Goal: Communication & Community: Ask a question

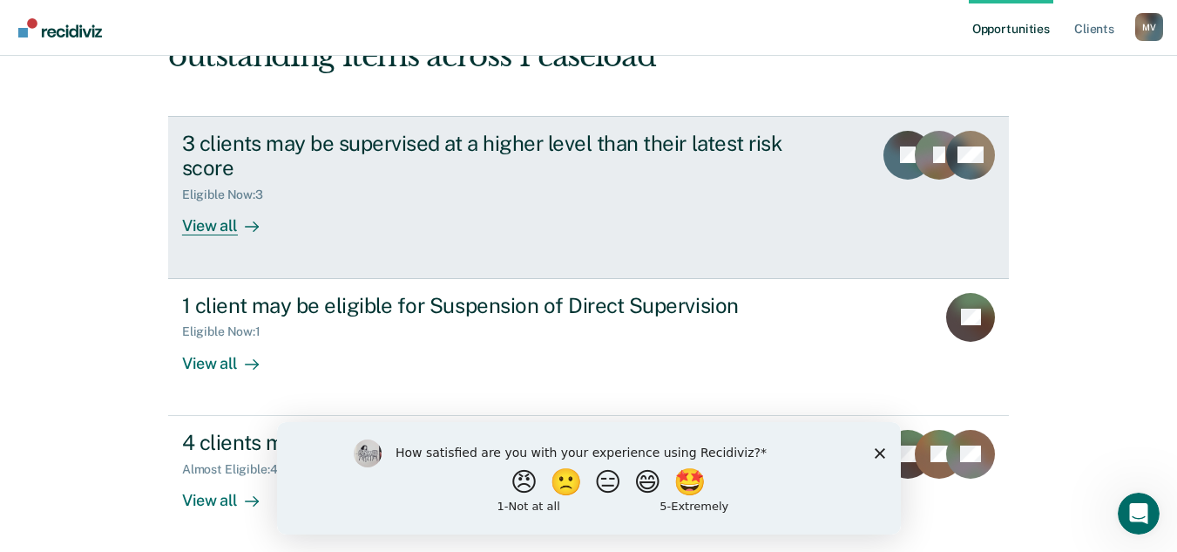
scroll to position [146, 0]
click at [226, 222] on div "View all" at bounding box center [231, 218] width 98 height 34
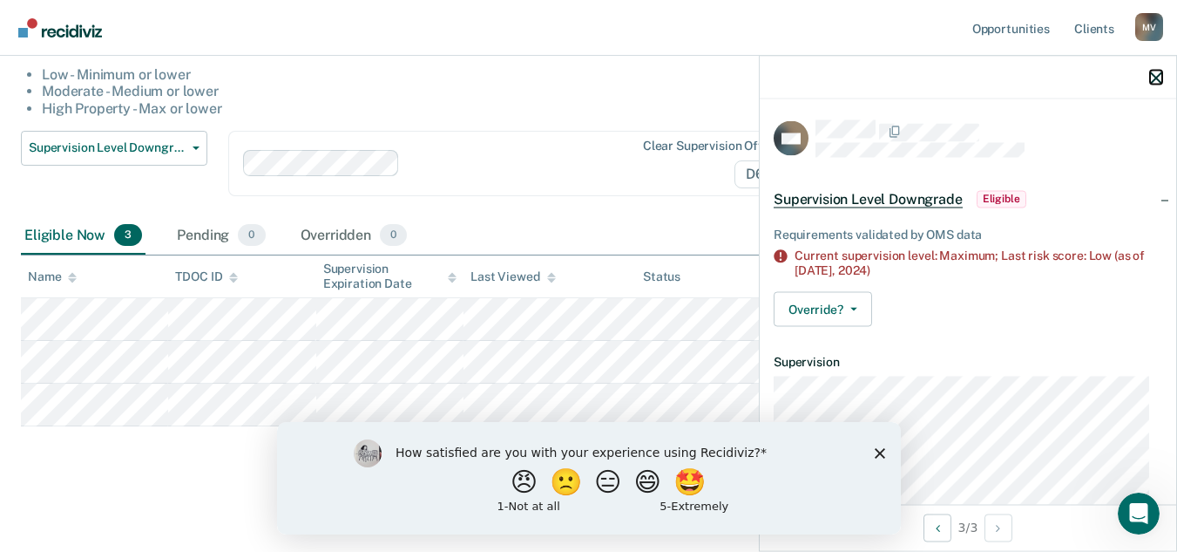
click at [1155, 74] on icon "button" at bounding box center [1156, 77] width 12 height 12
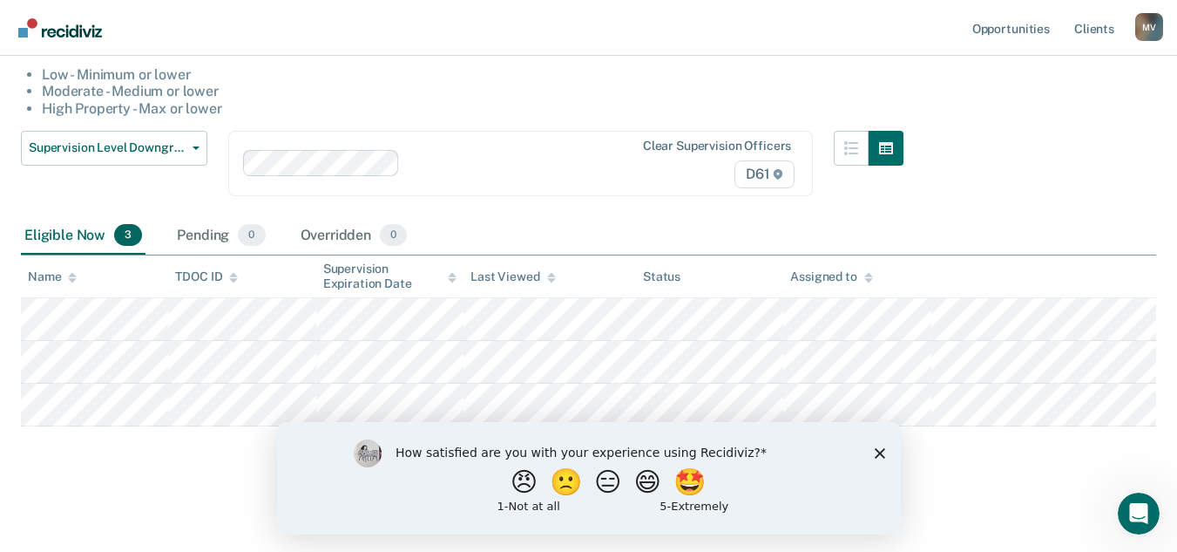
click at [91, 30] on img "Go to Recidiviz Home" at bounding box center [60, 27] width 84 height 19
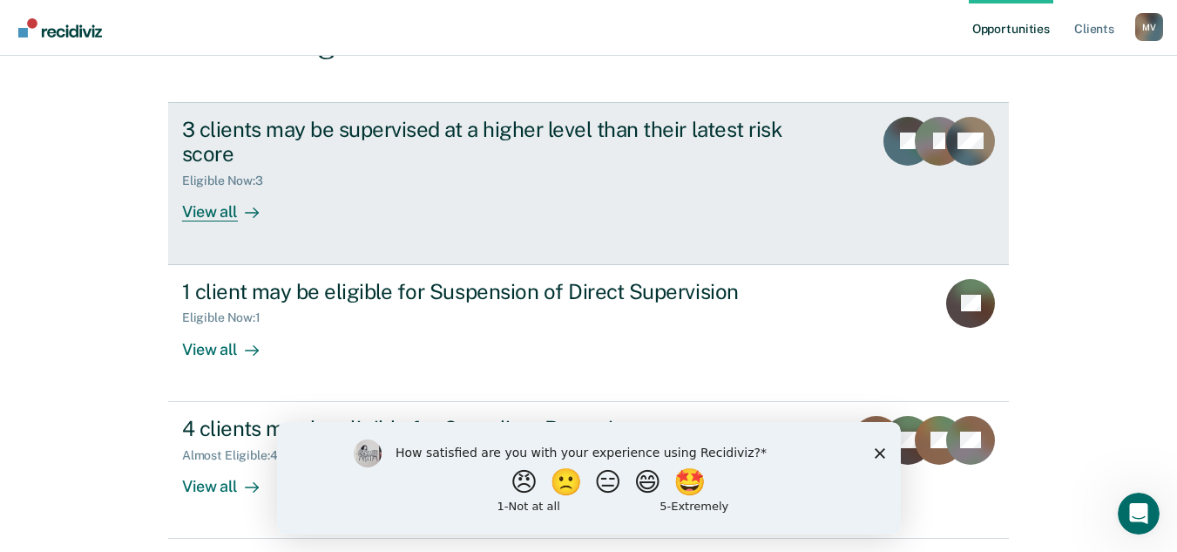
scroll to position [129, 0]
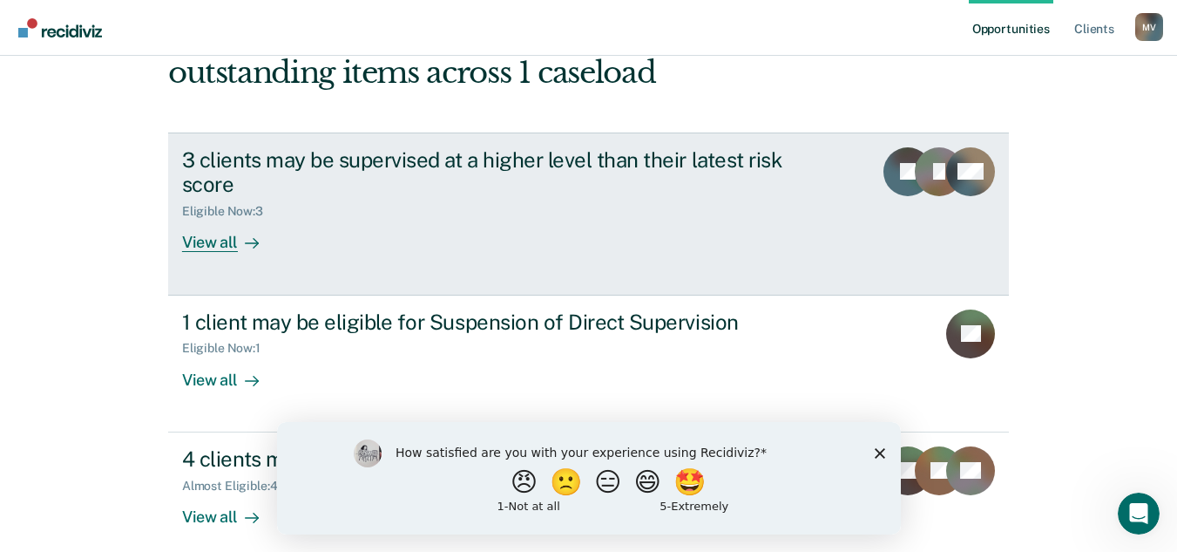
click at [226, 243] on div "View all" at bounding box center [231, 236] width 98 height 34
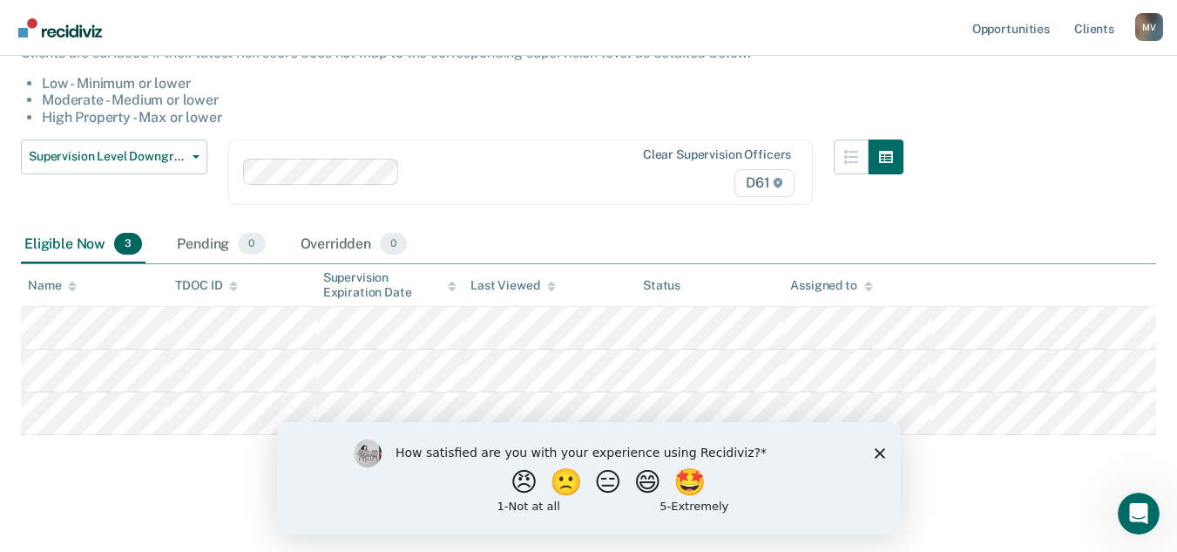
scroll to position [174, 0]
click at [74, 43] on link "Go to Recidiviz Home" at bounding box center [60, 27] width 92 height 55
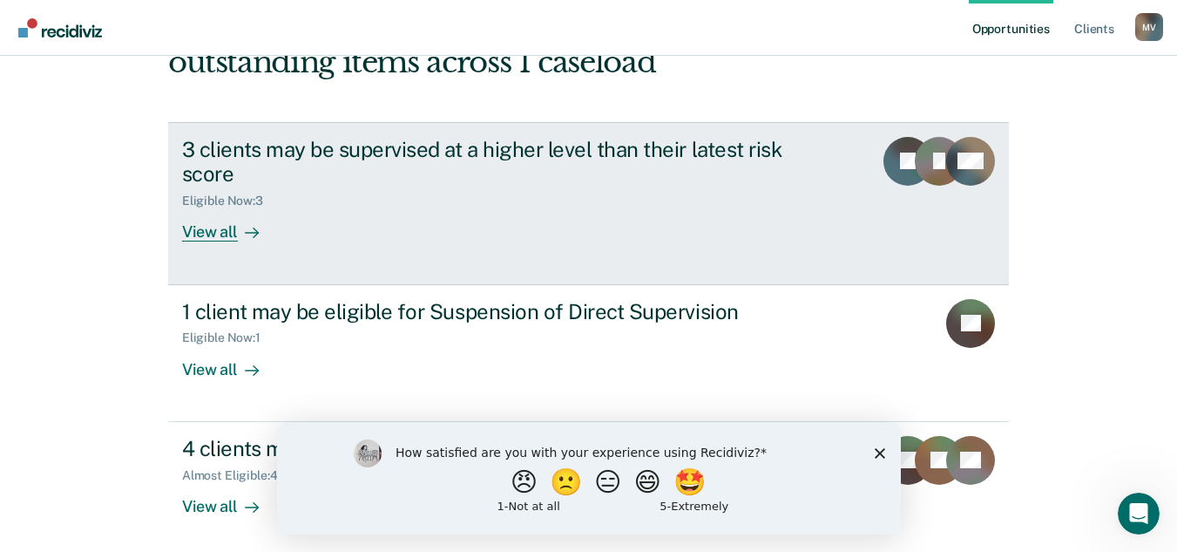
scroll to position [174, 0]
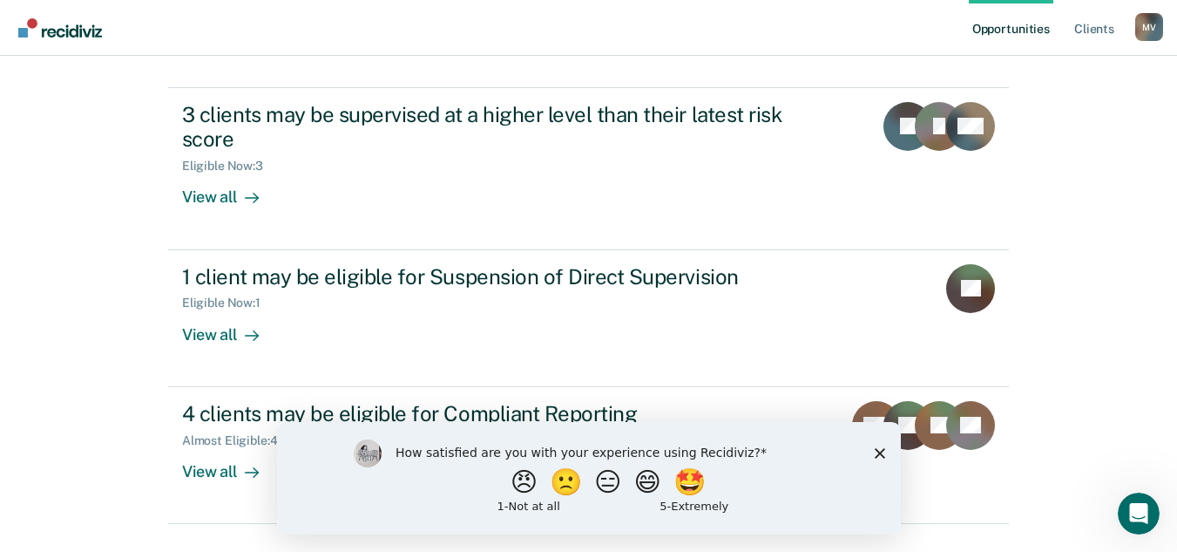
click at [874, 450] on icon "Close survey" at bounding box center [879, 452] width 10 height 10
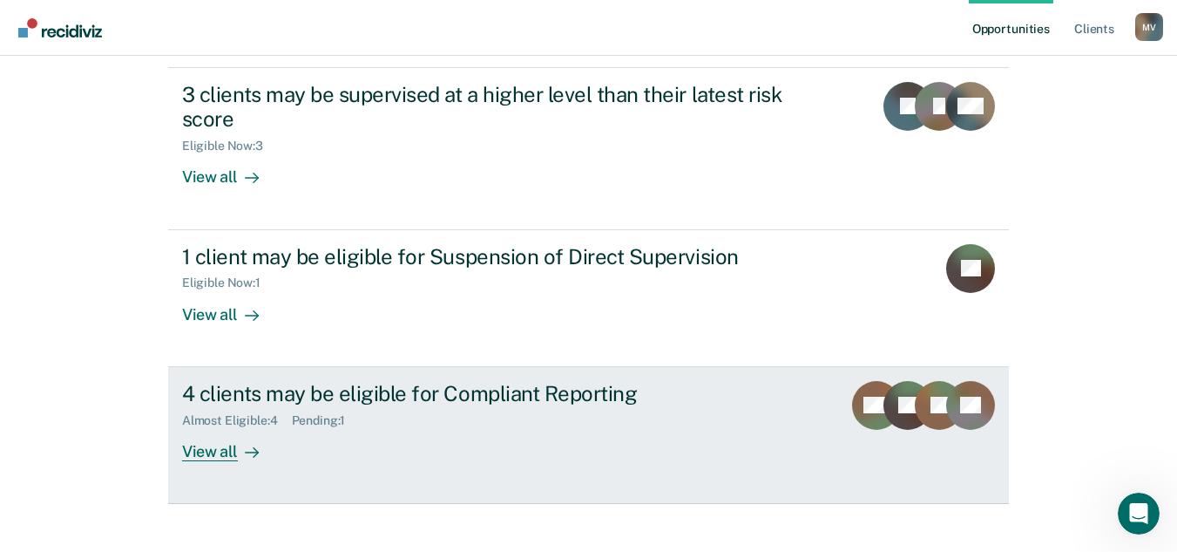
scroll to position [216, 0]
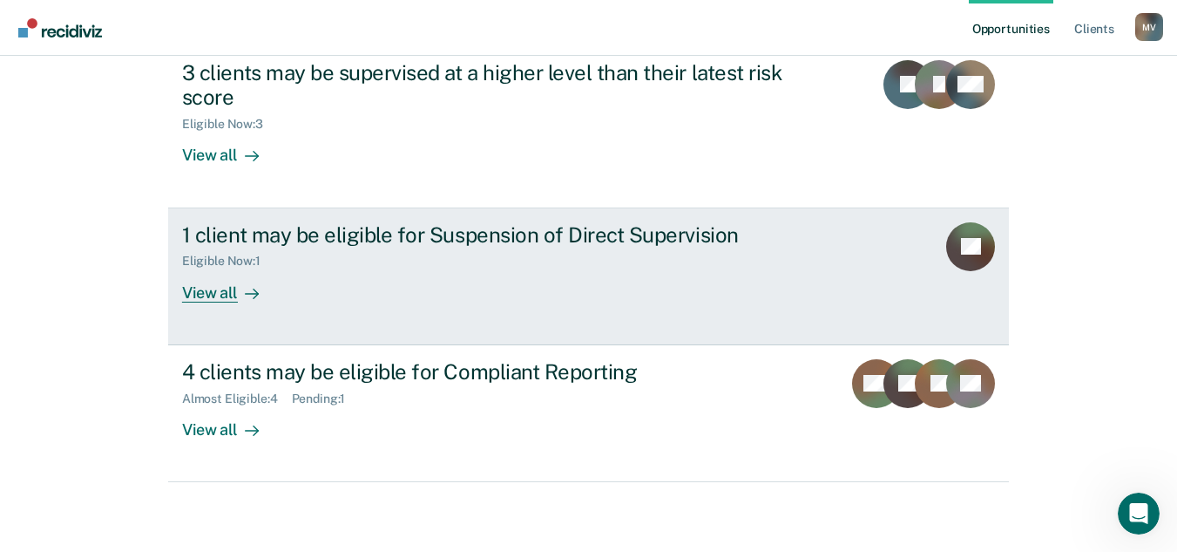
click at [220, 281] on div "View all" at bounding box center [231, 285] width 98 height 34
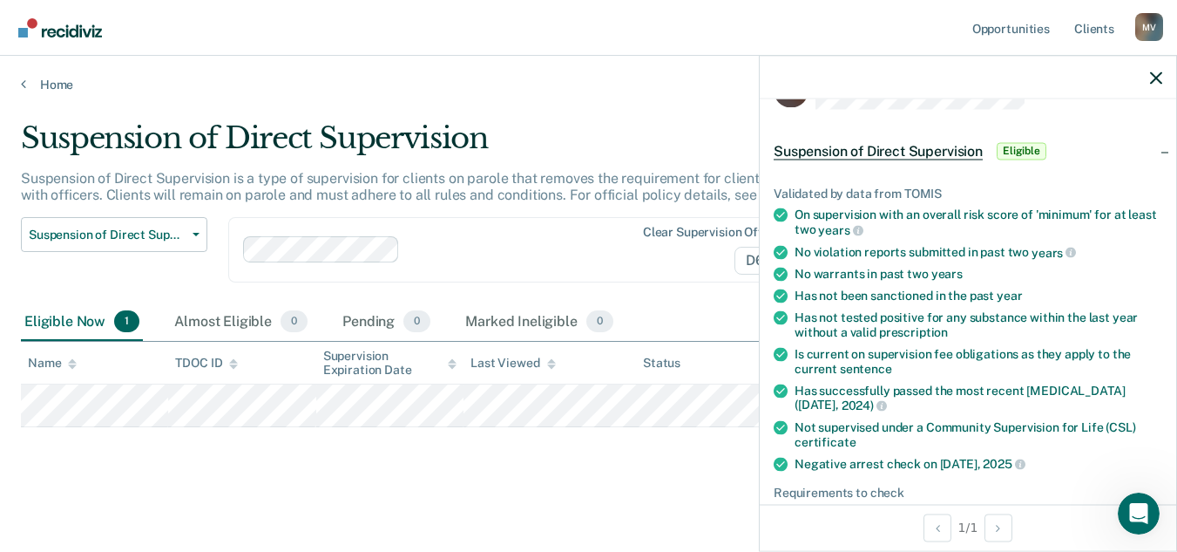
scroll to position [87, 0]
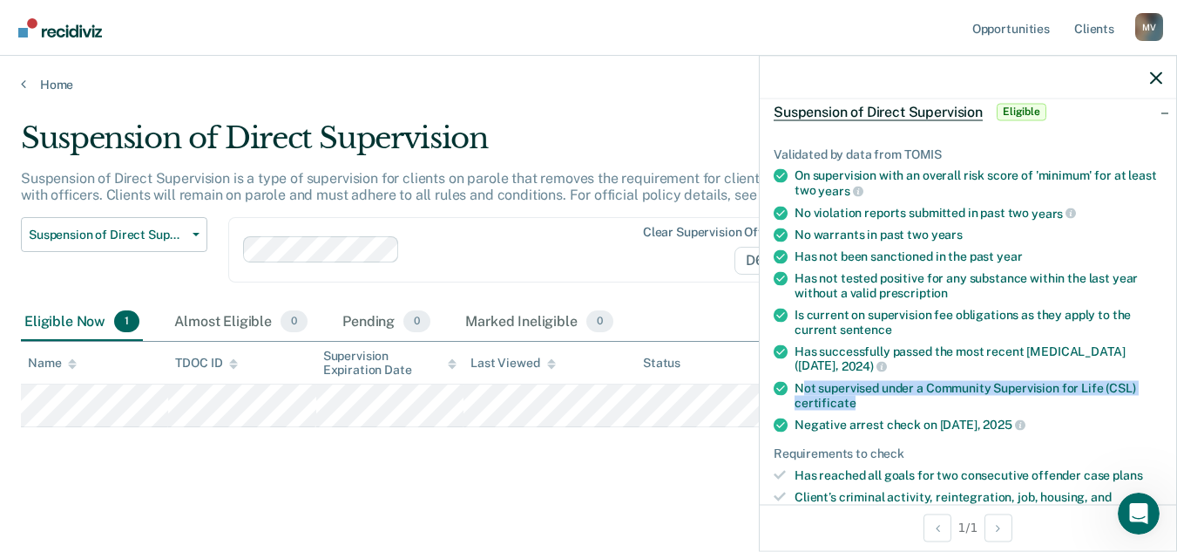
drag, startPoint x: 800, startPoint y: 385, endPoint x: 1058, endPoint y: 403, distance: 258.5
click at [1058, 403] on div "Not supervised under a Community Supervision for Life (CSL) certificate" at bounding box center [979, 395] width 368 height 30
click at [965, 404] on div "Not supervised under a Community Supervision for Life (CSL) certificate" at bounding box center [979, 395] width 368 height 30
drag, startPoint x: 796, startPoint y: 384, endPoint x: 1060, endPoint y: 404, distance: 264.8
click at [1060, 404] on div "Not supervised under a Community Supervision for Life (CSL) certificate" at bounding box center [979, 395] width 368 height 30
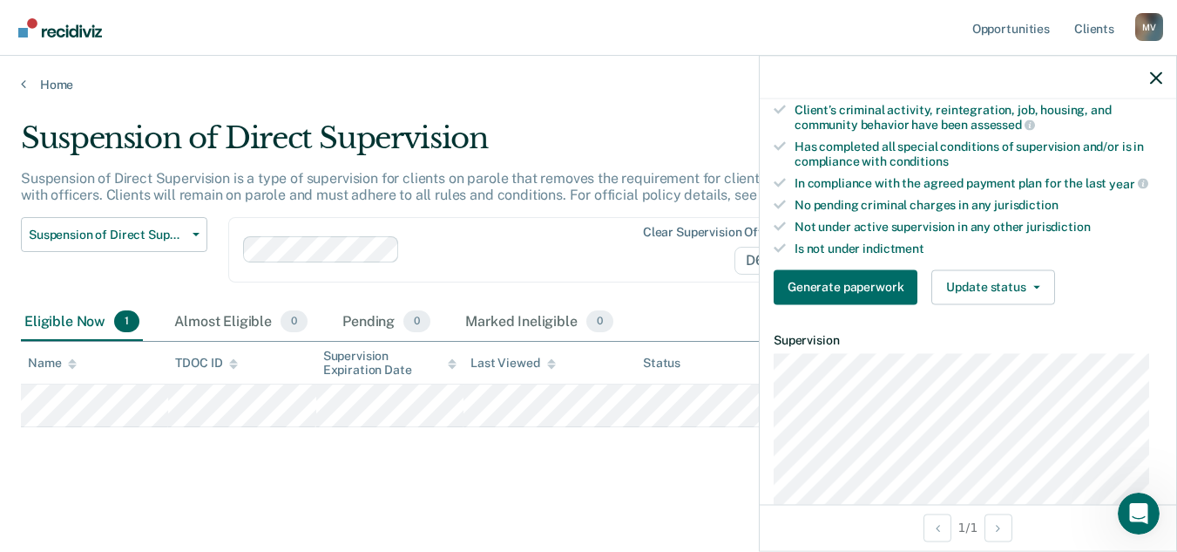
scroll to position [523, 0]
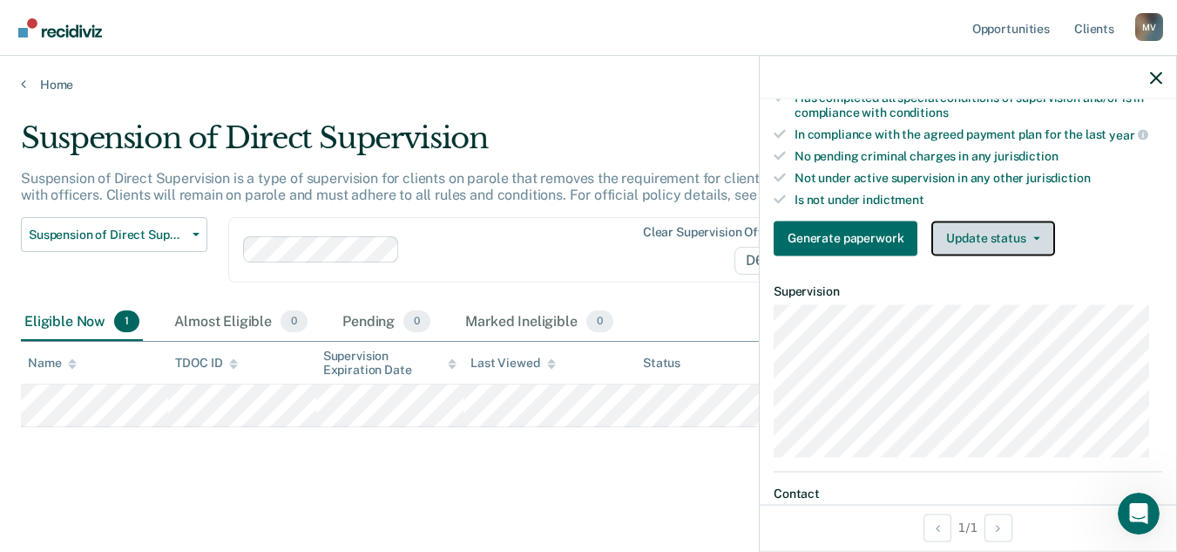
click at [1014, 237] on button "Update status" at bounding box center [992, 237] width 123 height 35
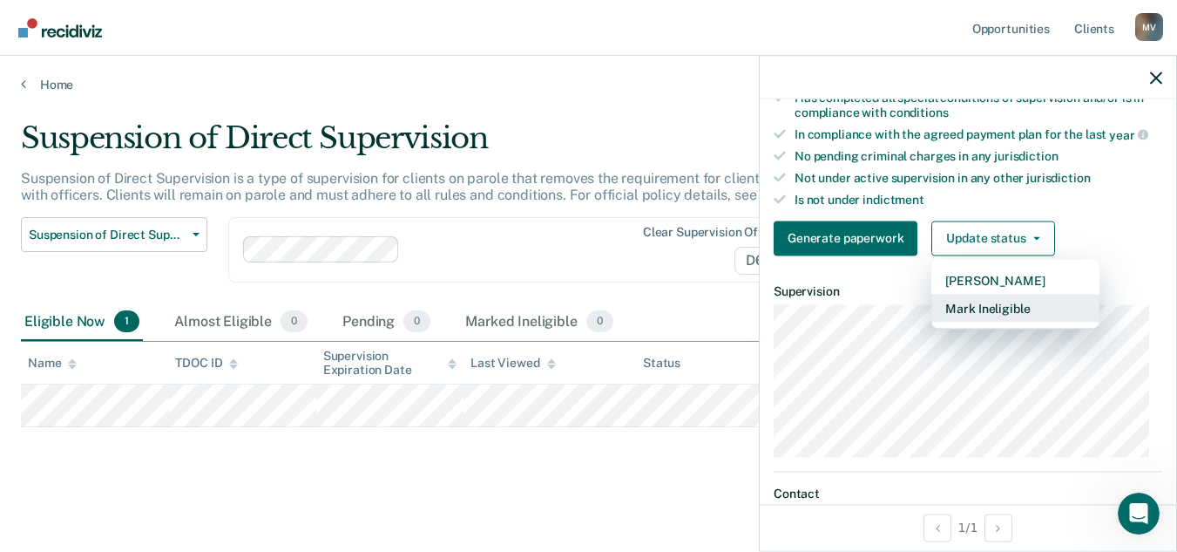
click at [1013, 304] on button "Mark Ineligible" at bounding box center [1015, 308] width 168 height 28
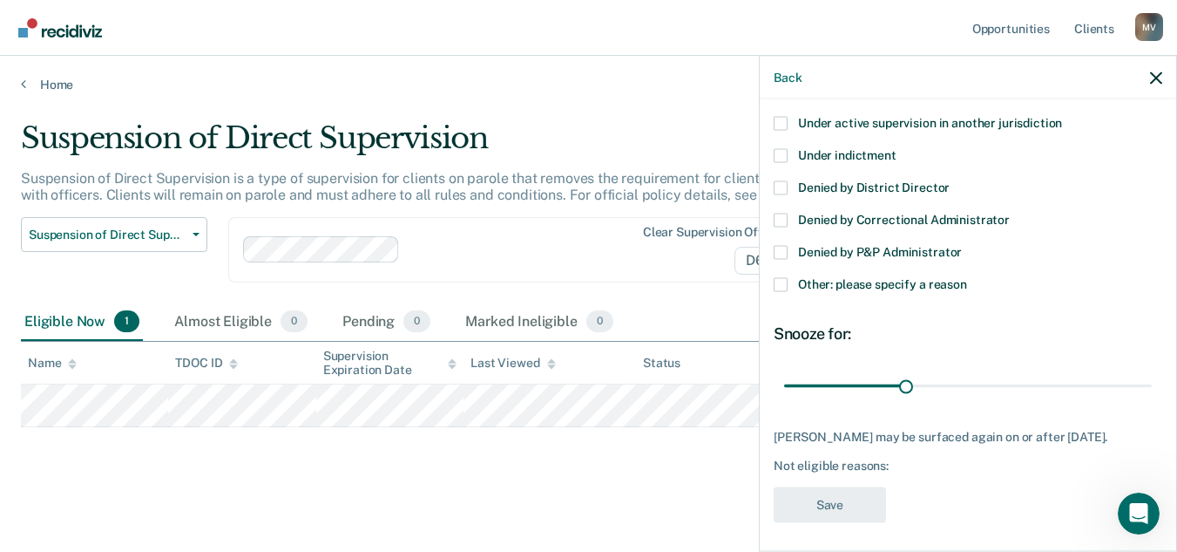
scroll to position [281, 0]
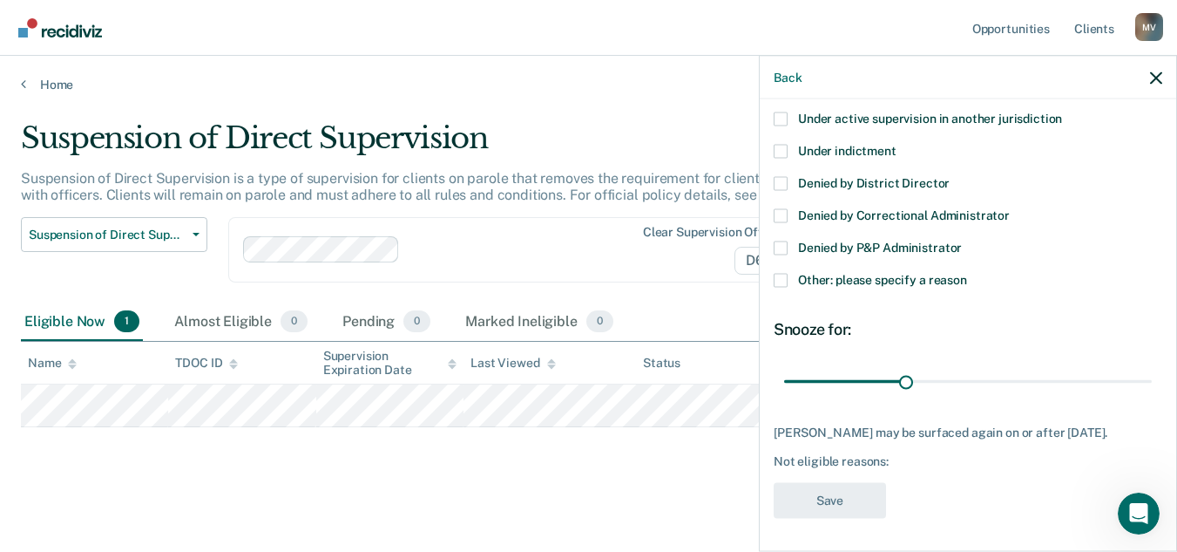
click at [870, 272] on span "Other: please specify a reason" at bounding box center [882, 279] width 169 height 14
click at [967, 273] on input "Other: please specify a reason" at bounding box center [967, 273] width 0 height 0
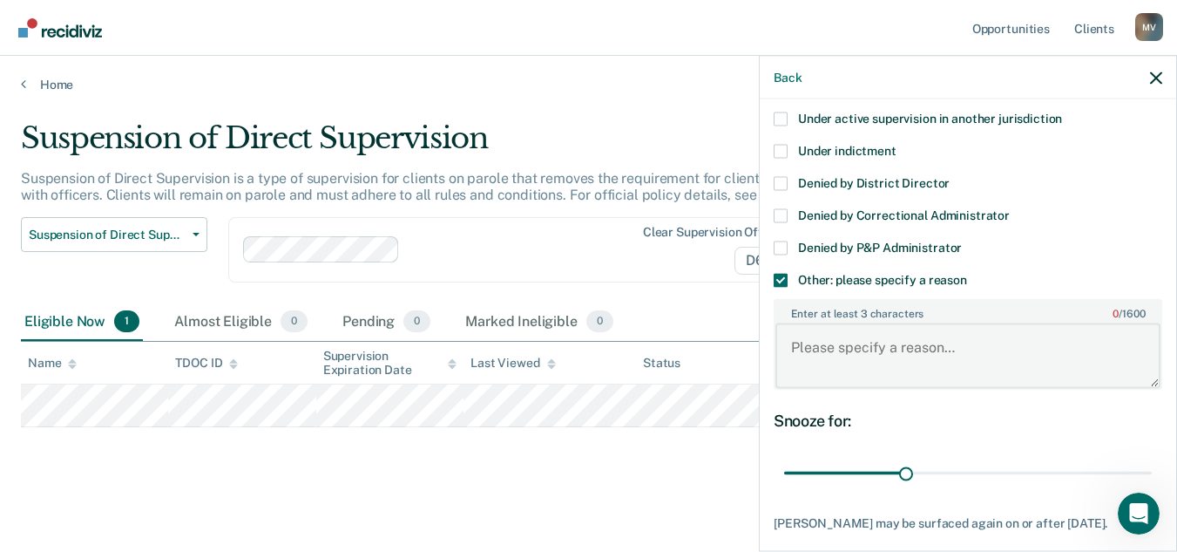
click at [947, 354] on textarea "Enter at least 3 characters 0 / 1600" at bounding box center [968, 355] width 385 height 64
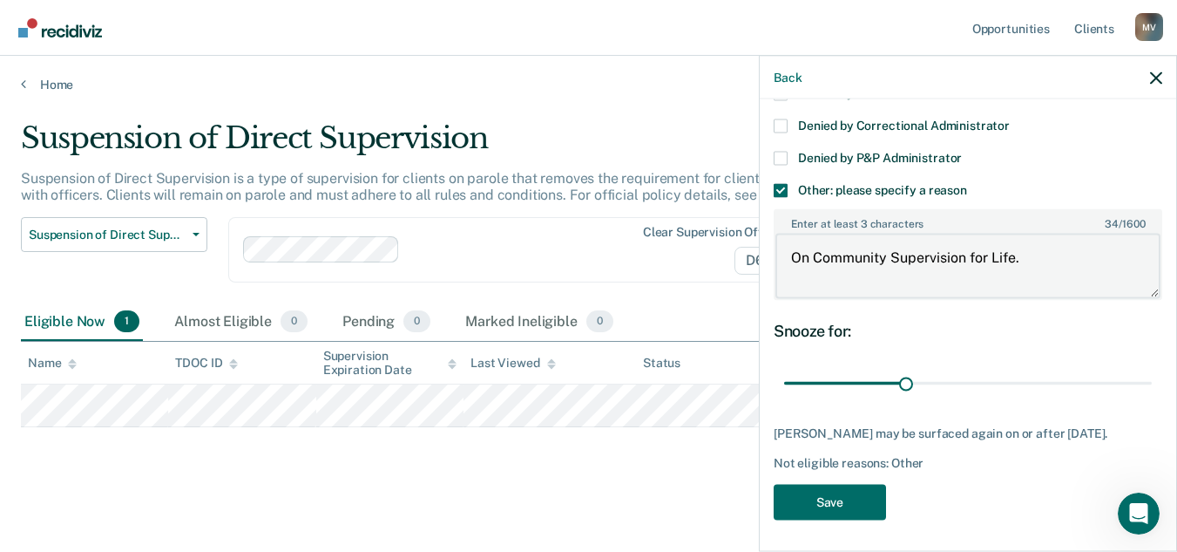
scroll to position [373, 0]
type textarea "On Community Supervision for Life."
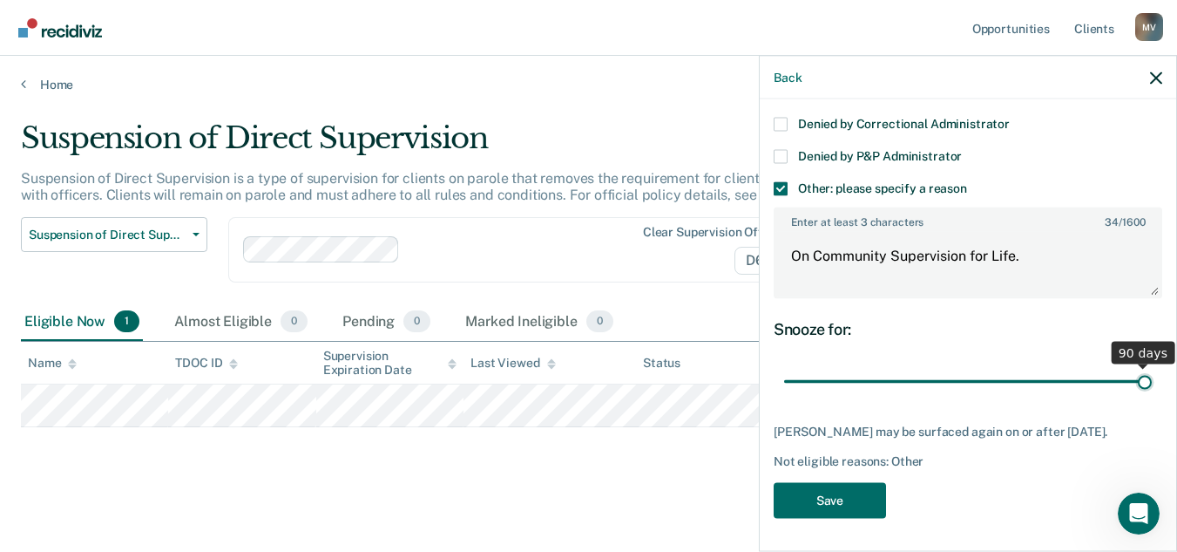
drag, startPoint x: 900, startPoint y: 382, endPoint x: 1189, endPoint y: 405, distance: 290.2
type input "90"
click at [1152, 396] on input "range" at bounding box center [968, 381] width 368 height 30
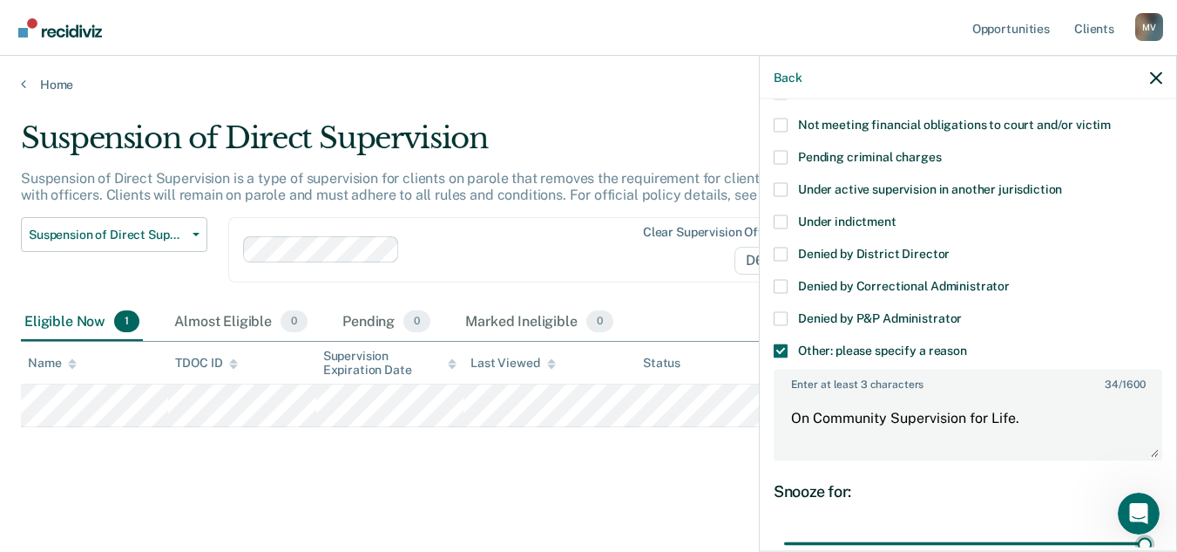
scroll to position [0, 0]
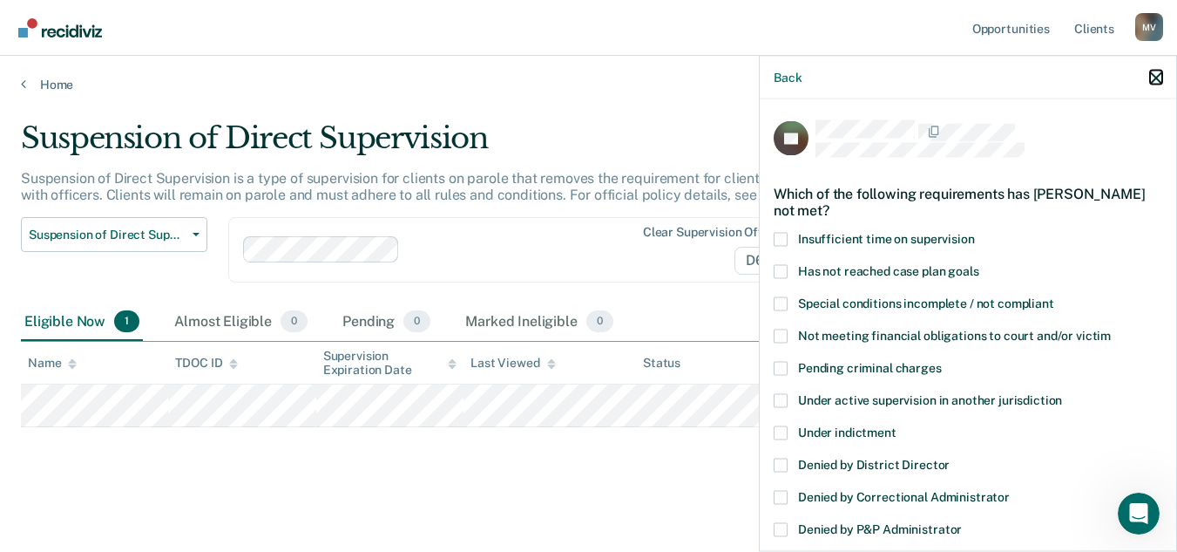
click at [1154, 75] on icon "button" at bounding box center [1156, 77] width 12 height 12
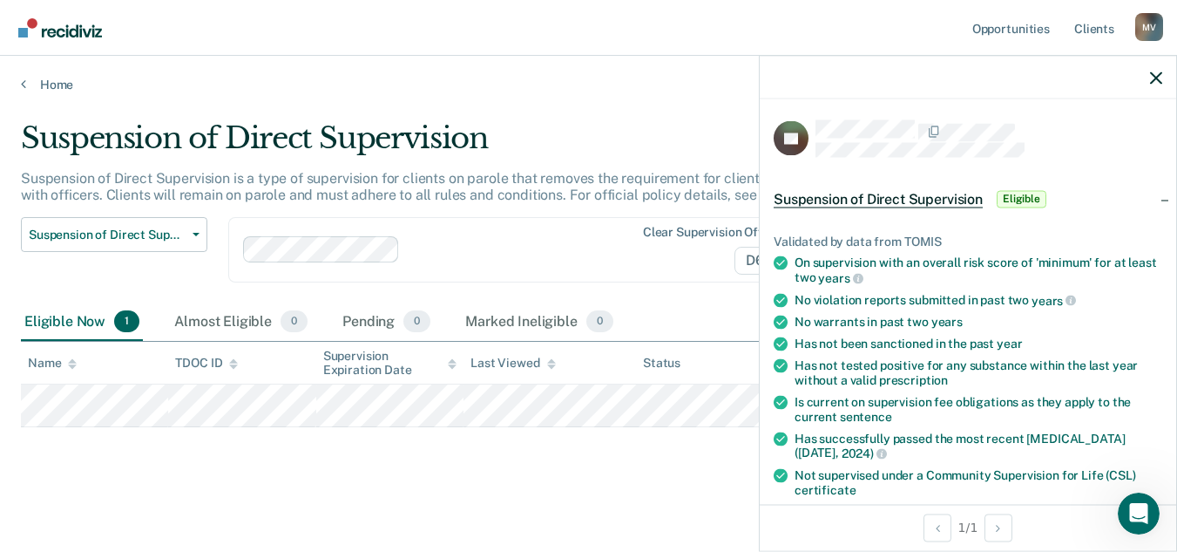
click at [19, 81] on div "Home" at bounding box center [588, 74] width 1177 height 37
click at [25, 86] on icon at bounding box center [23, 84] width 5 height 14
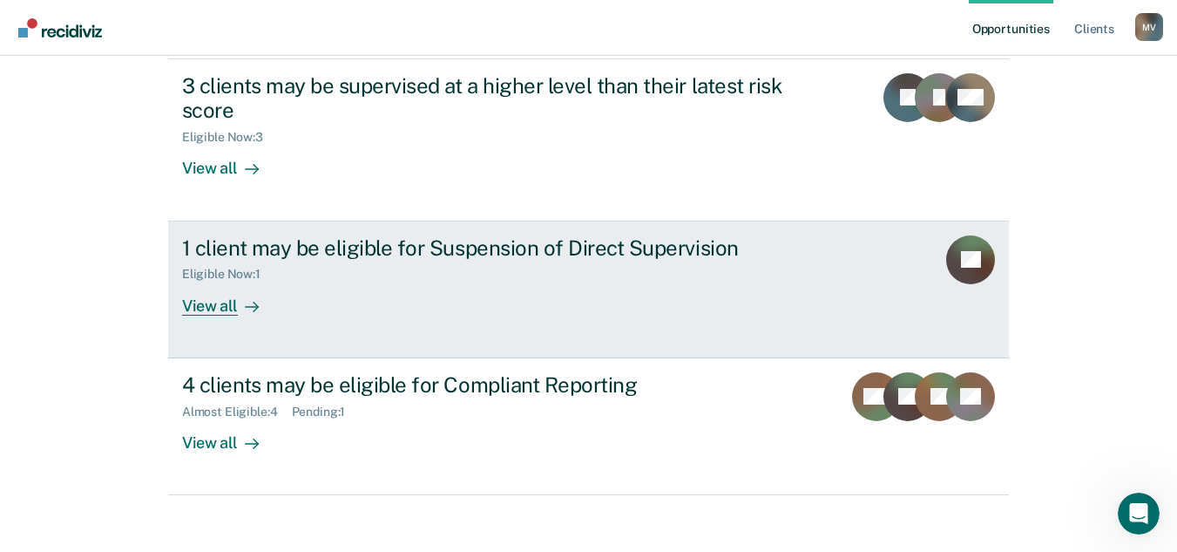
scroll to position [216, 0]
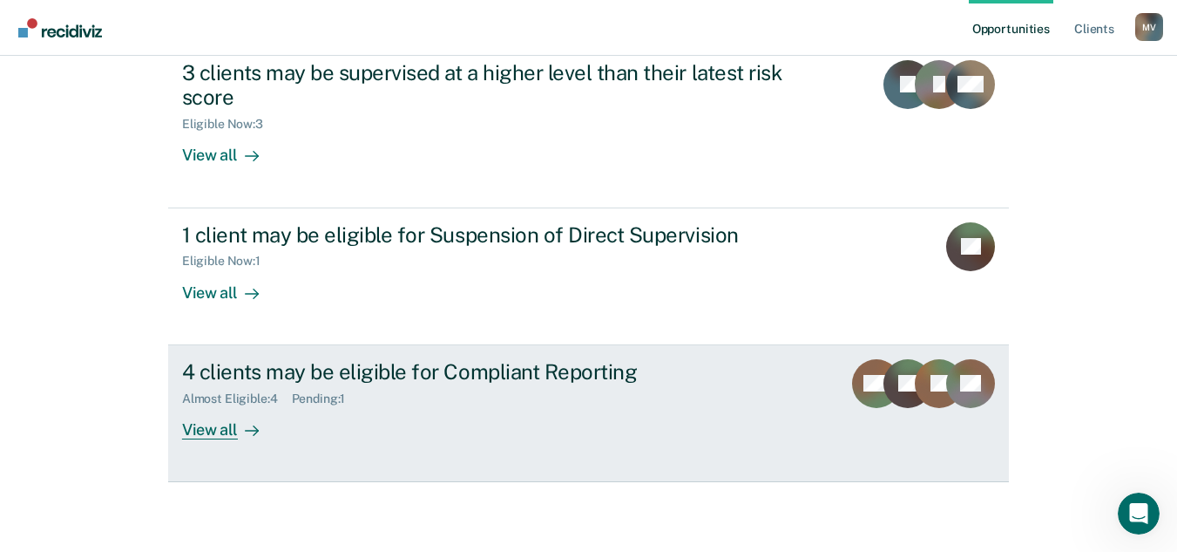
click at [511, 413] on div "4 clients may be eligible for Compliant Reporting Almost Eligible : 4 Pending :…" at bounding box center [509, 399] width 654 height 80
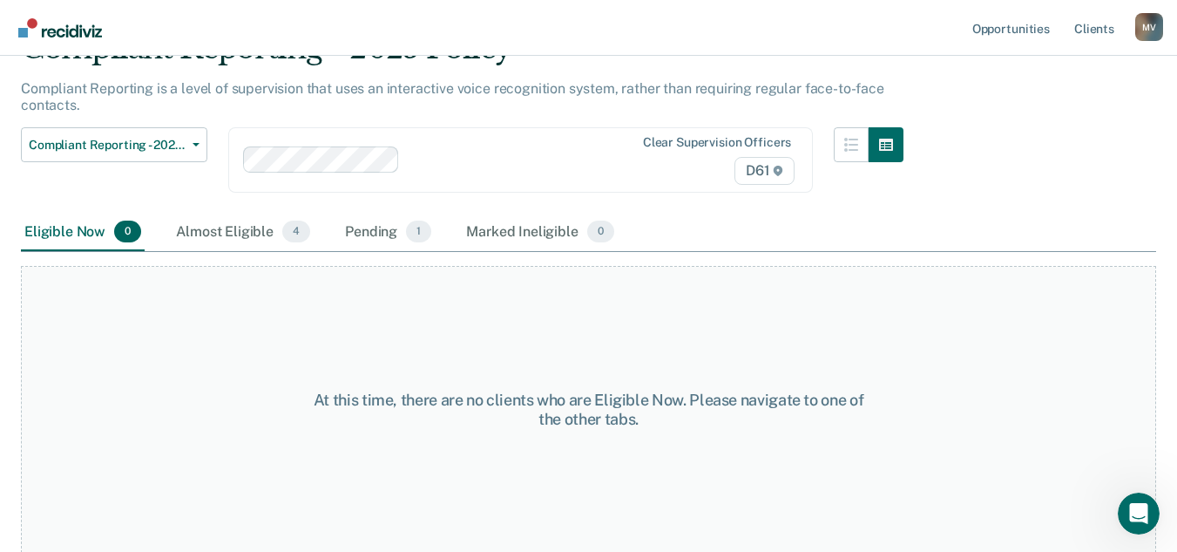
scroll to position [91, 0]
click at [382, 226] on div "Pending 1" at bounding box center [388, 232] width 93 height 38
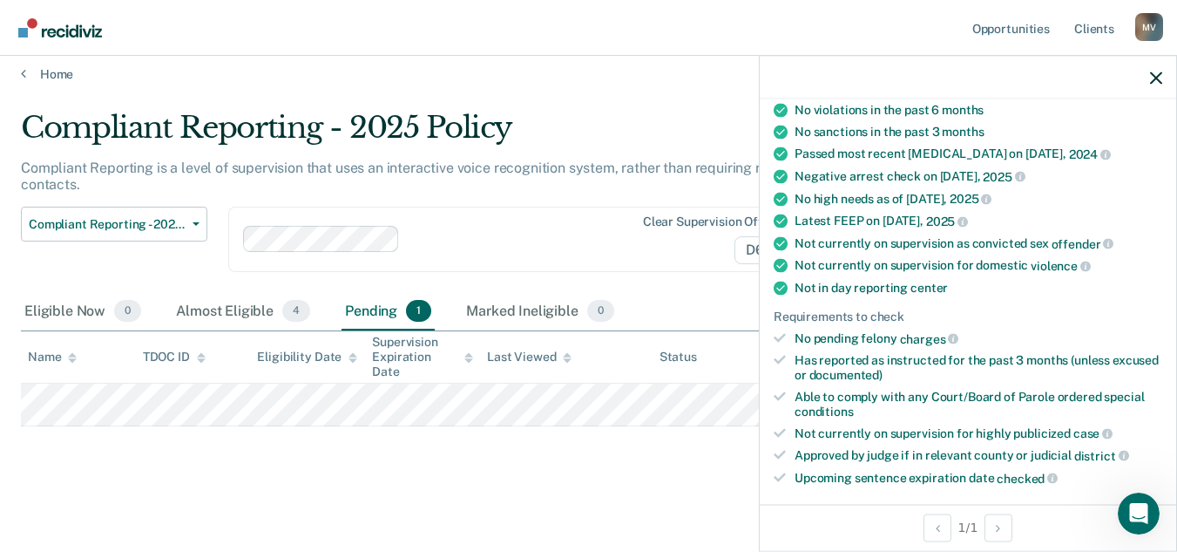
scroll to position [87, 0]
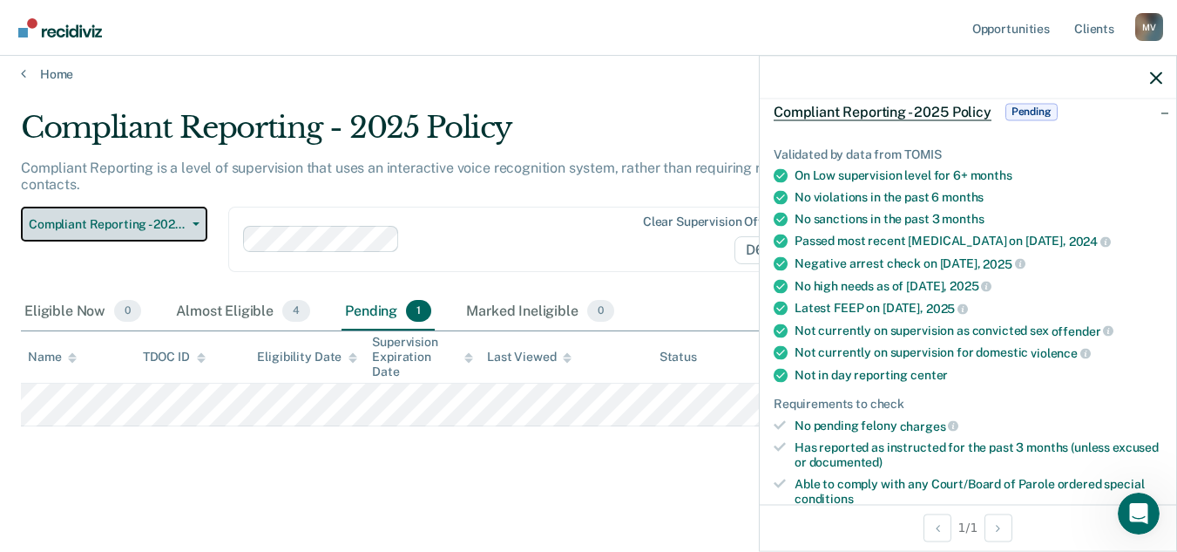
click at [170, 228] on span "Compliant Reporting - 2025 Policy" at bounding box center [107, 224] width 157 height 15
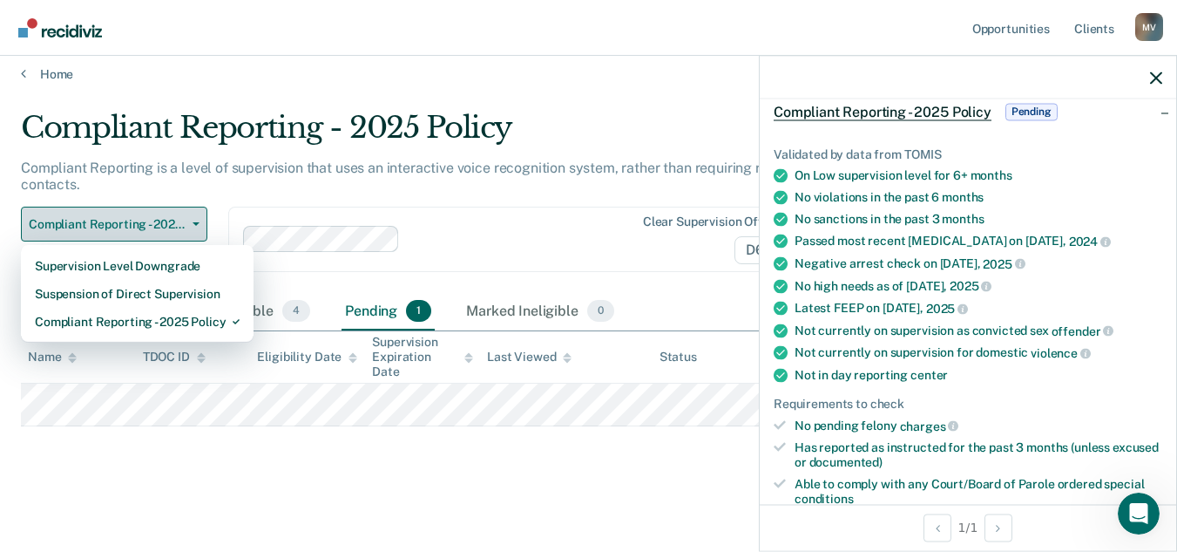
click at [170, 228] on span "Compliant Reporting - 2025 Policy" at bounding box center [107, 224] width 157 height 15
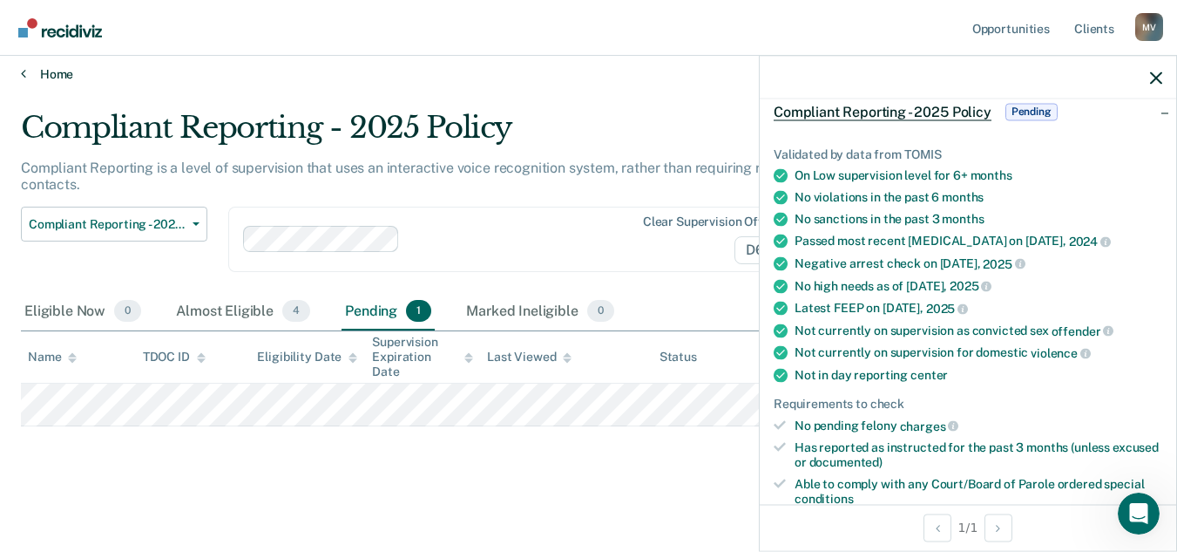
click at [60, 79] on link "Home" at bounding box center [588, 74] width 1135 height 16
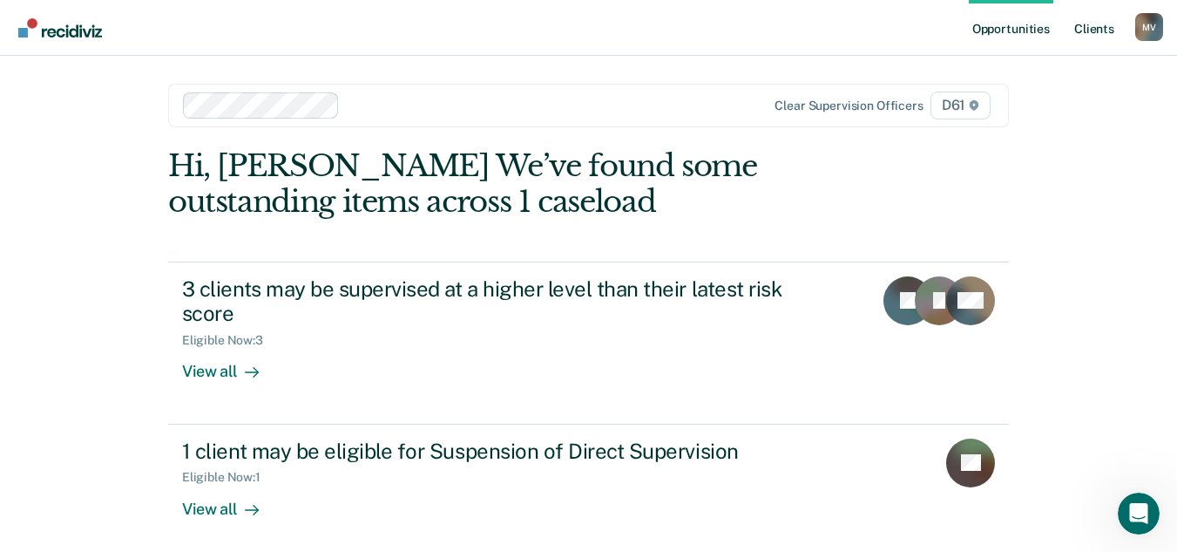
click at [1091, 29] on link "Client s" at bounding box center [1094, 28] width 47 height 56
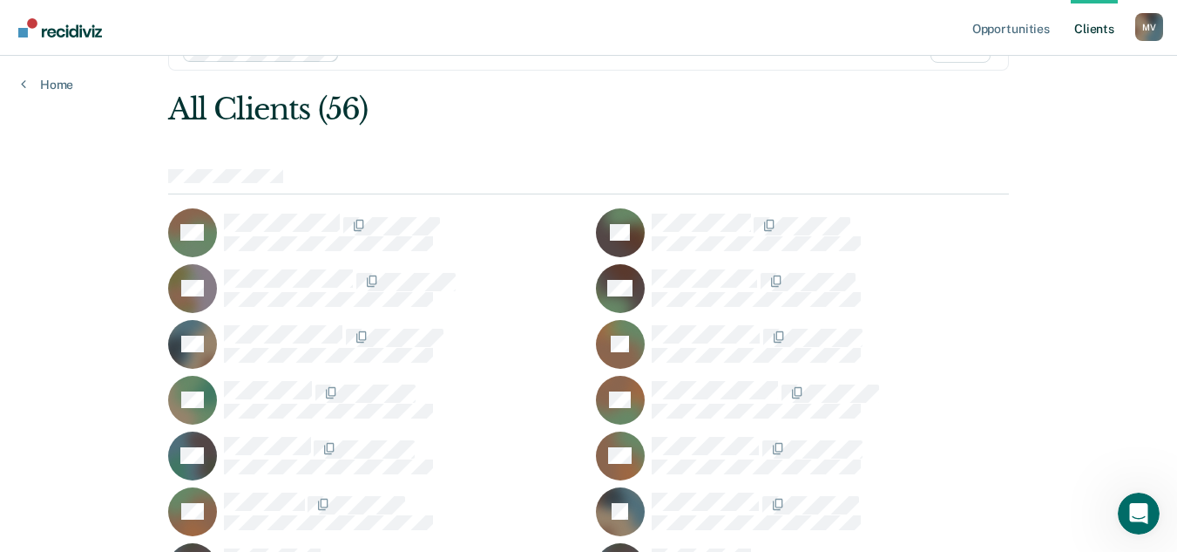
scroll to position [87, 0]
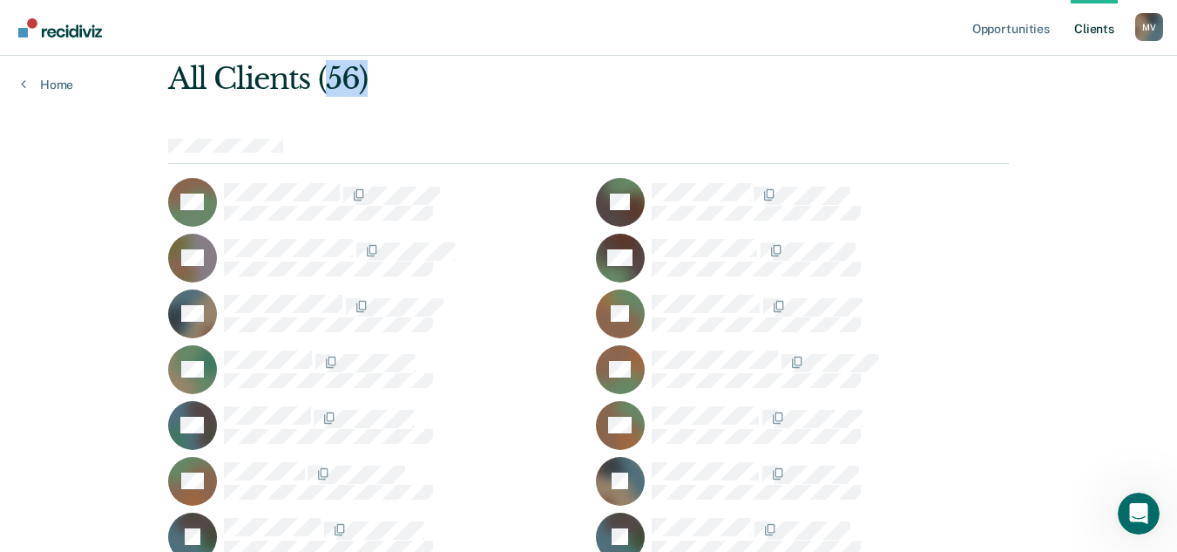
drag, startPoint x: 331, startPoint y: 81, endPoint x: 374, endPoint y: 84, distance: 42.8
click at [373, 85] on div "All Clients (56)" at bounding box center [504, 79] width 673 height 36
click at [502, 200] on div at bounding box center [403, 194] width 358 height 23
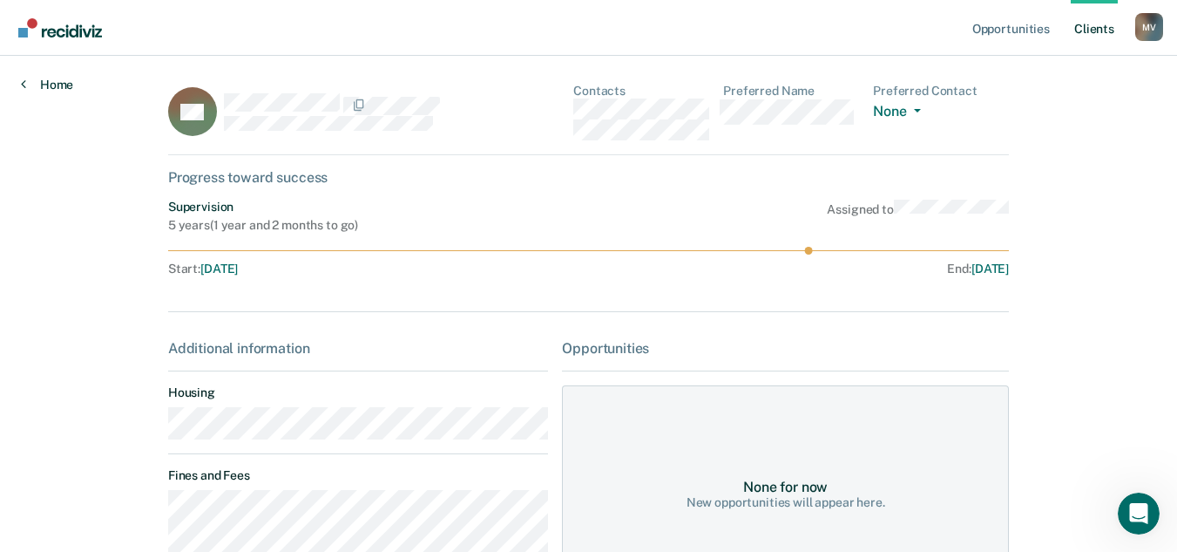
click at [29, 82] on link "Home" at bounding box center [47, 85] width 52 height 16
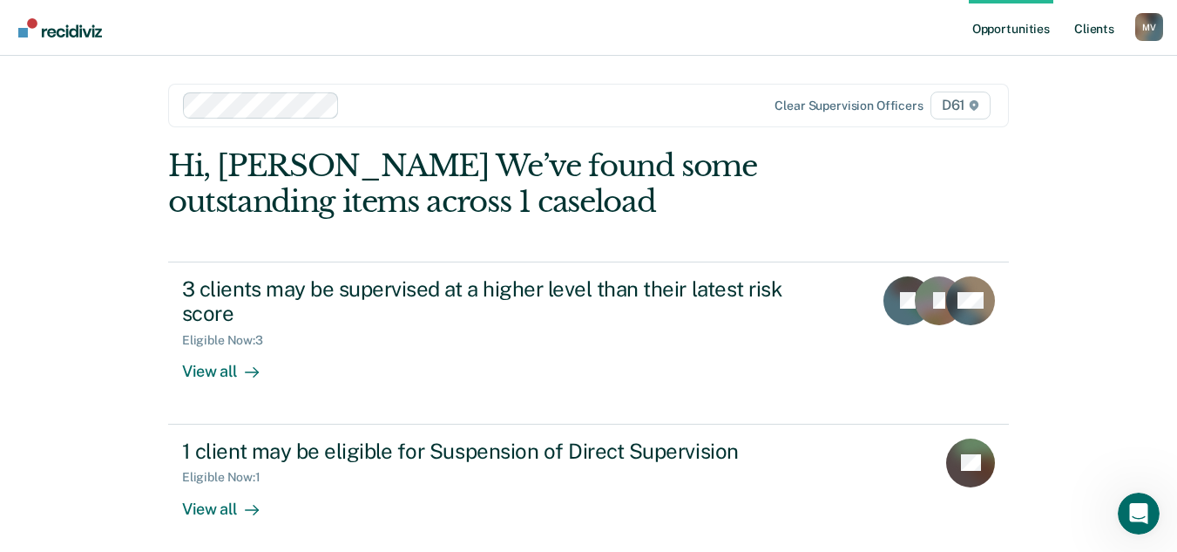
click at [1088, 28] on link "Client s" at bounding box center [1094, 28] width 47 height 56
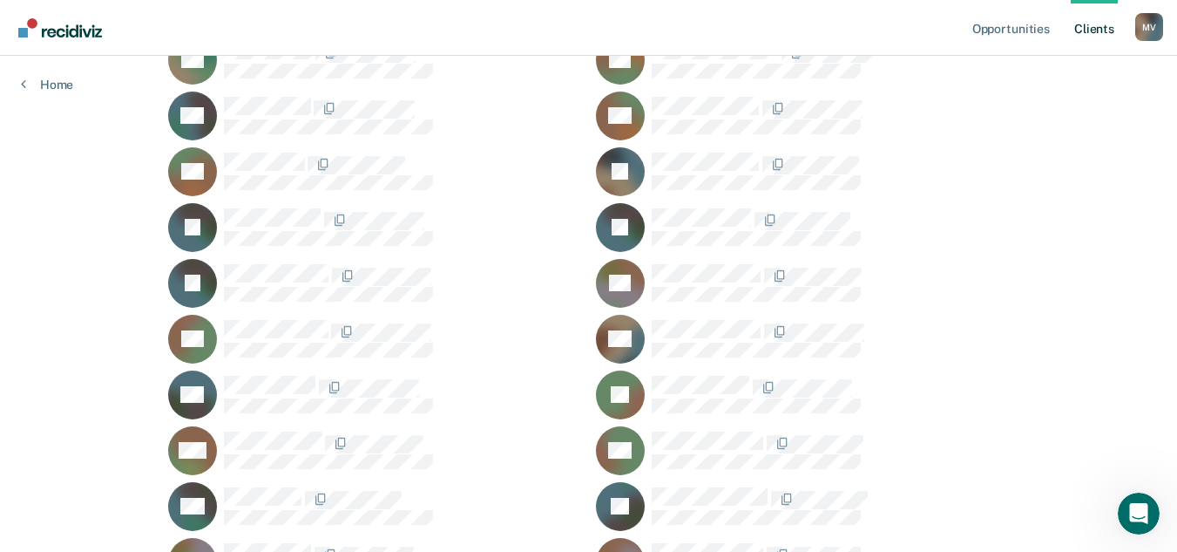
scroll to position [261, 0]
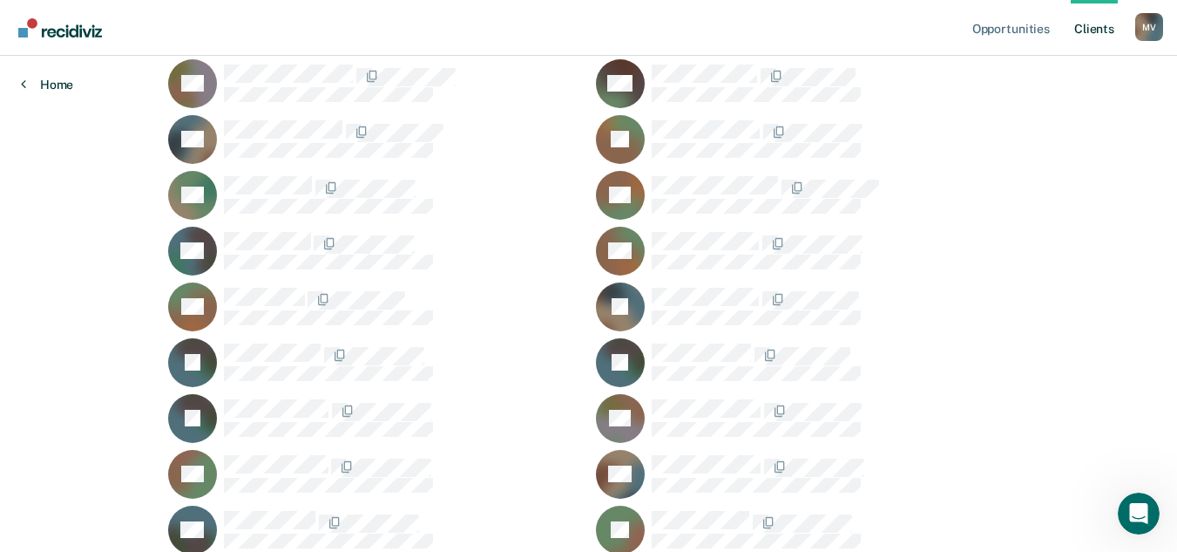
click at [56, 84] on link "Home" at bounding box center [47, 85] width 52 height 16
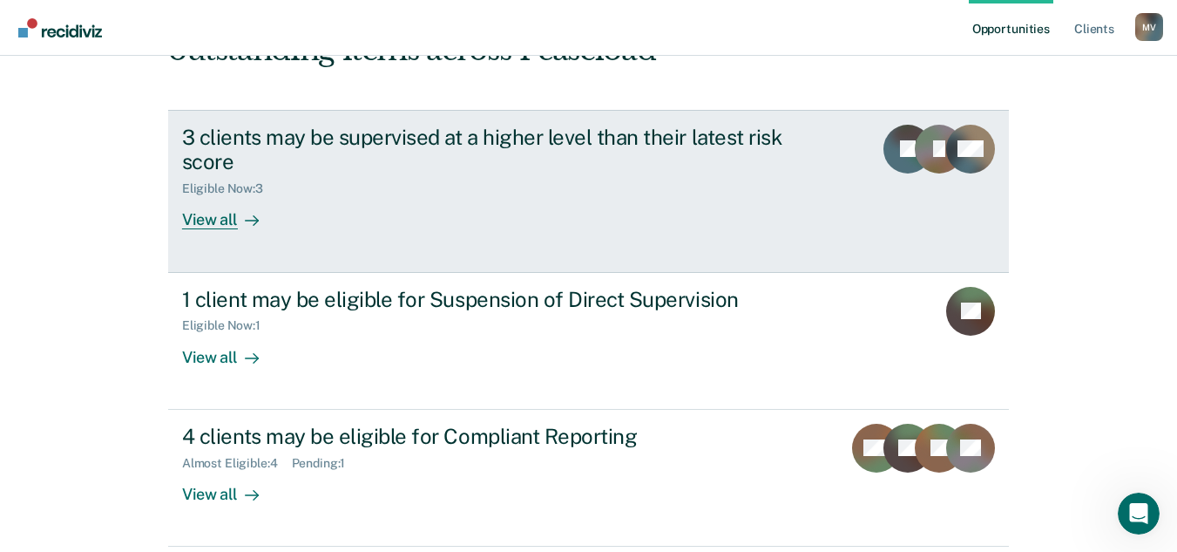
scroll to position [174, 0]
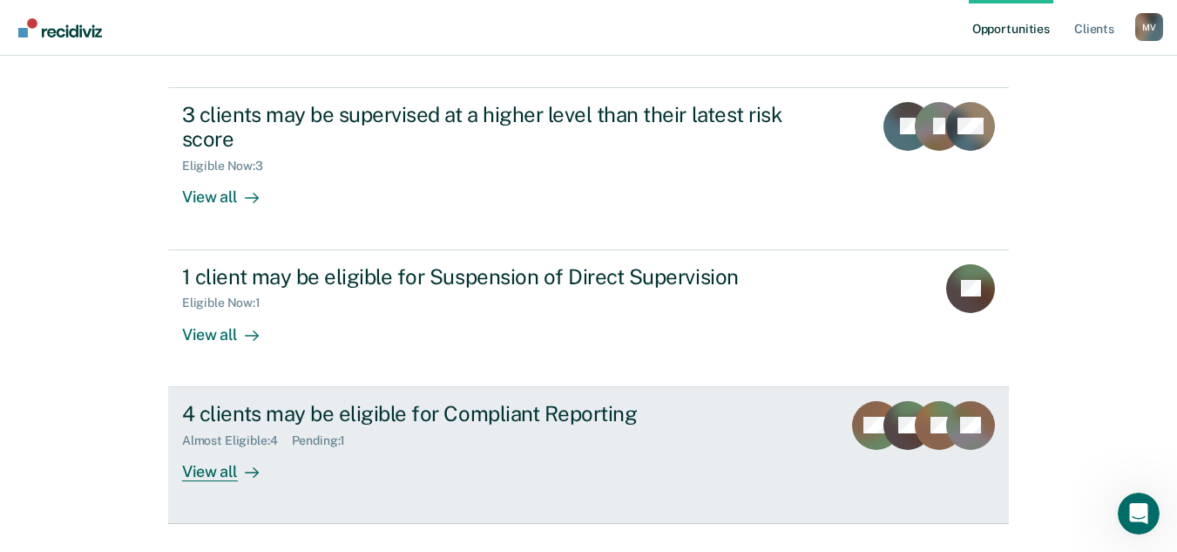
click at [349, 410] on div "4 clients may be eligible for Compliant Reporting" at bounding box center [488, 413] width 612 height 25
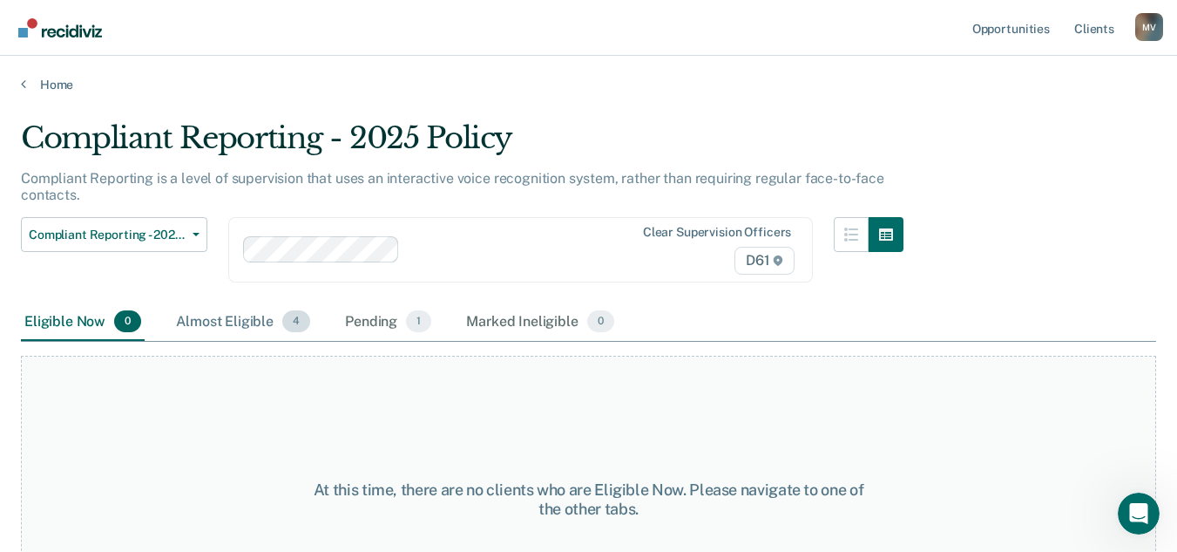
click at [234, 325] on div "Almost Eligible 4" at bounding box center [243, 322] width 141 height 38
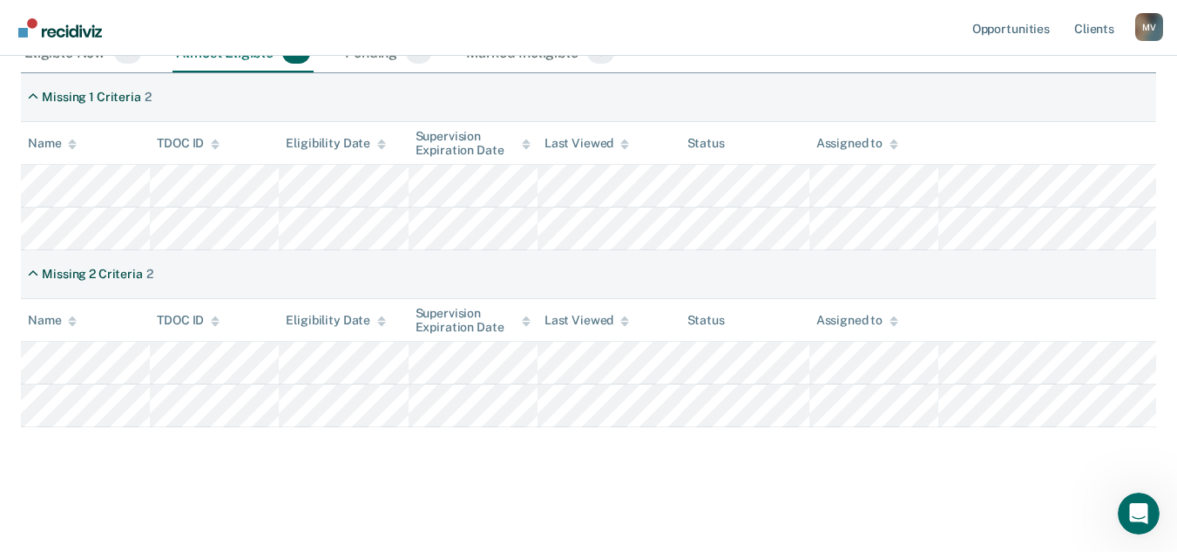
scroll to position [269, 0]
click at [1107, 24] on link "Client s" at bounding box center [1094, 28] width 47 height 56
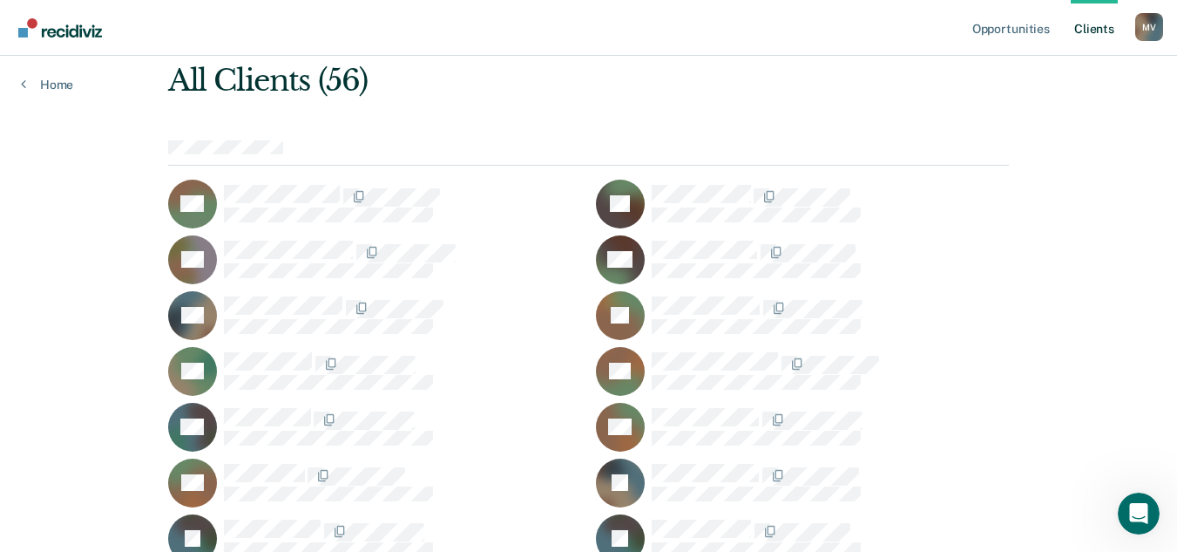
scroll to position [87, 0]
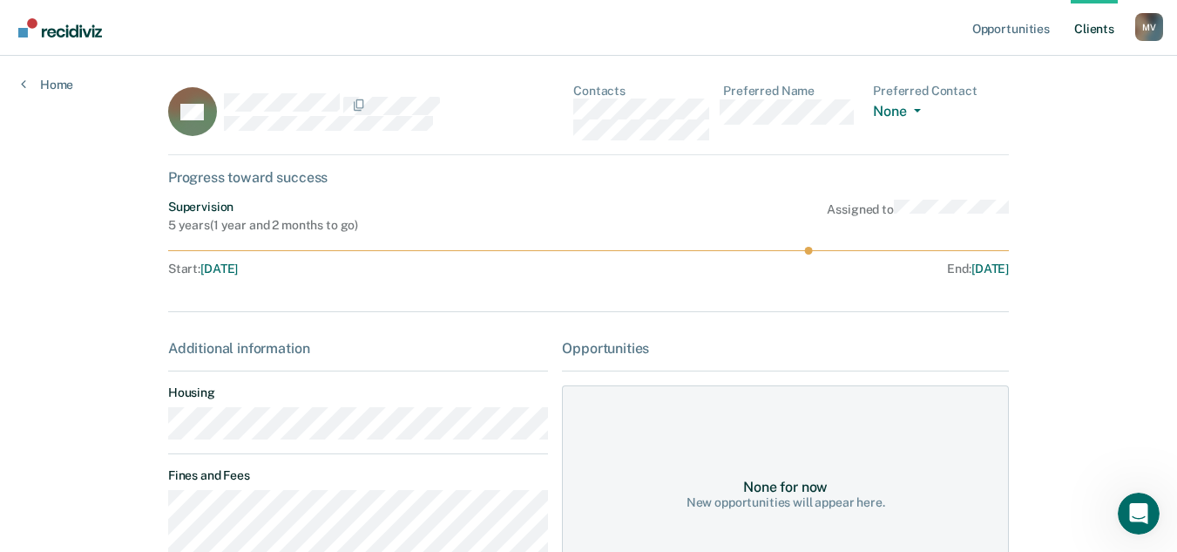
click at [44, 76] on div "Home" at bounding box center [47, 74] width 94 height 37
click at [44, 78] on link "Home" at bounding box center [47, 85] width 52 height 16
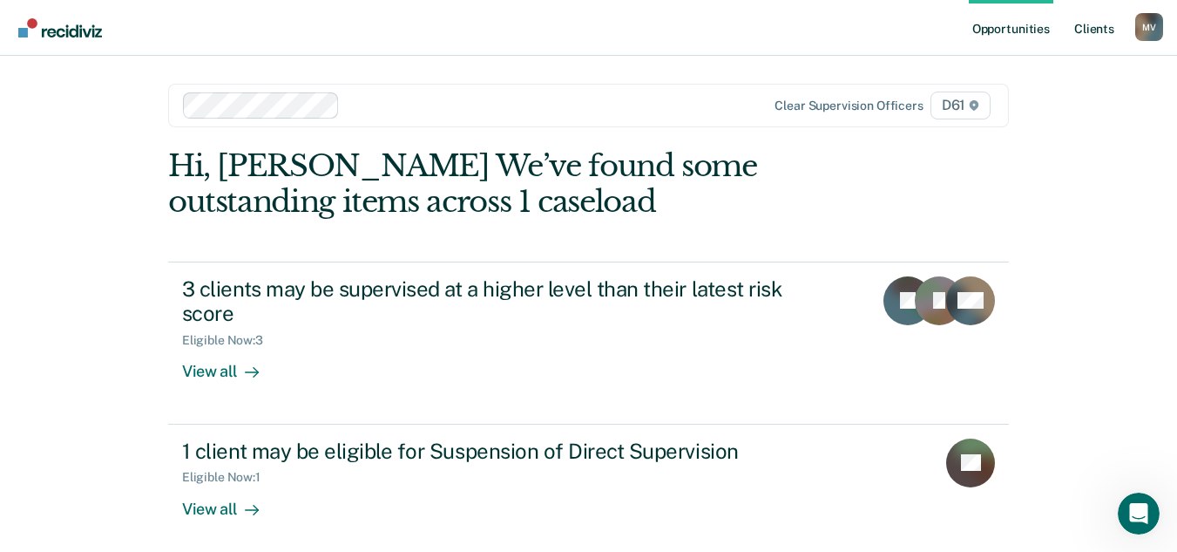
click at [1100, 37] on link "Client s" at bounding box center [1094, 28] width 47 height 56
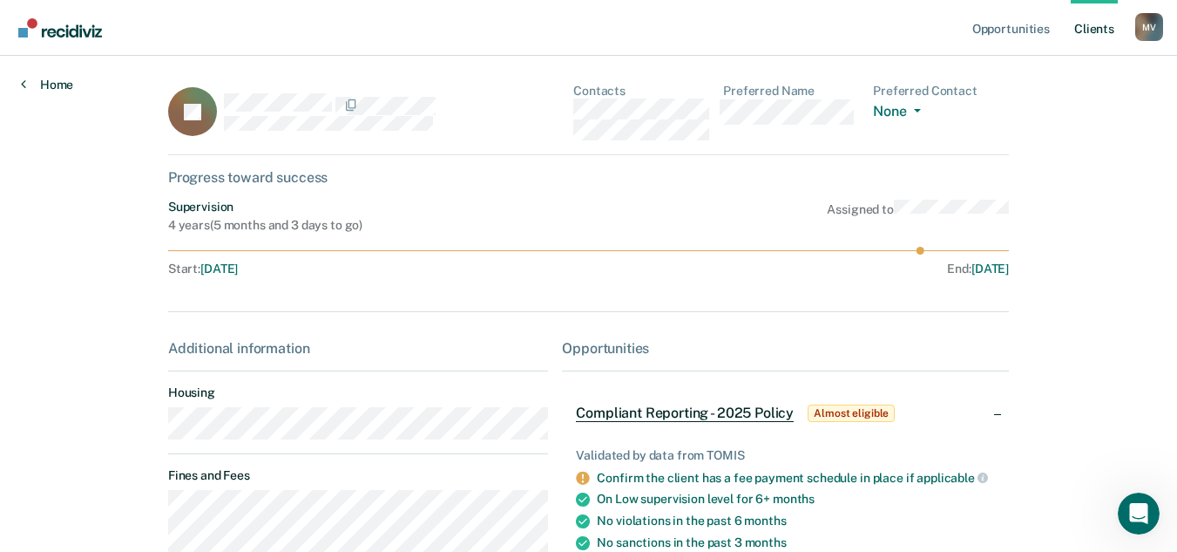
click at [42, 82] on link "Home" at bounding box center [47, 85] width 52 height 16
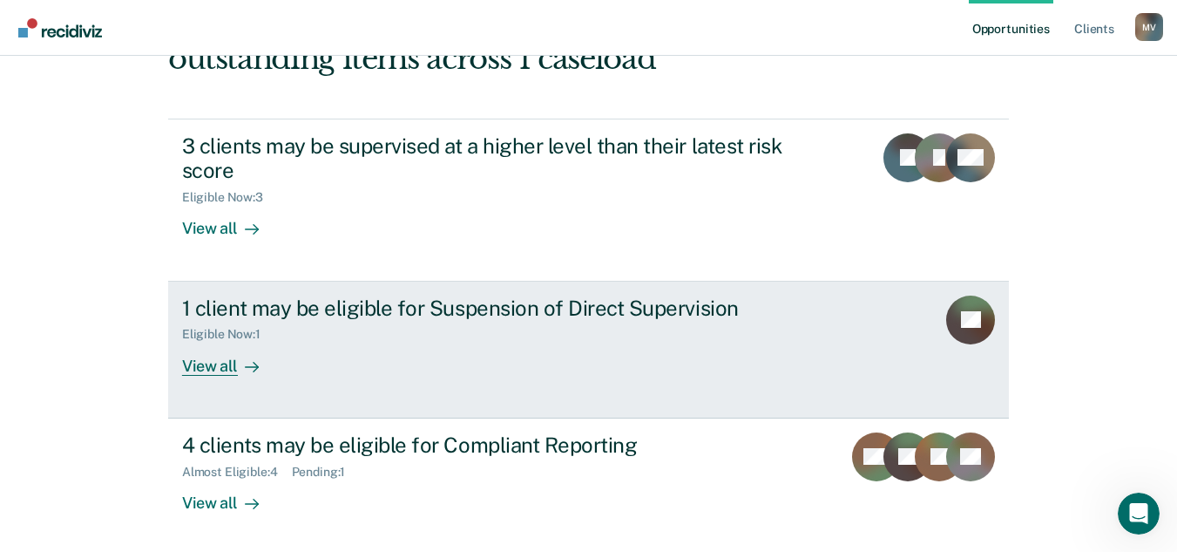
scroll to position [174, 0]
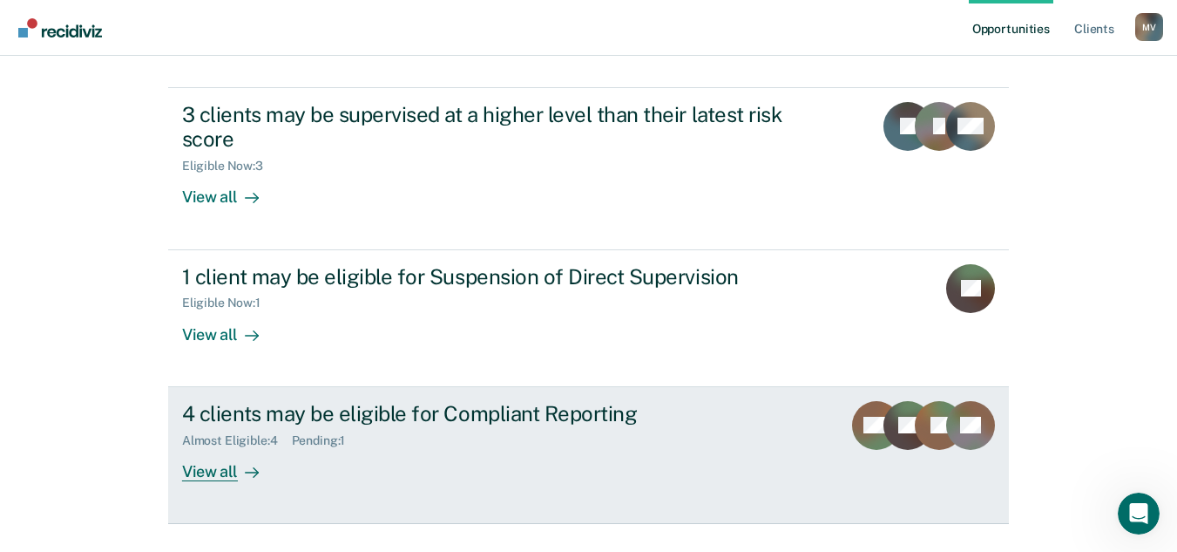
click at [417, 416] on div "4 clients may be eligible for Compliant Reporting" at bounding box center [488, 413] width 612 height 25
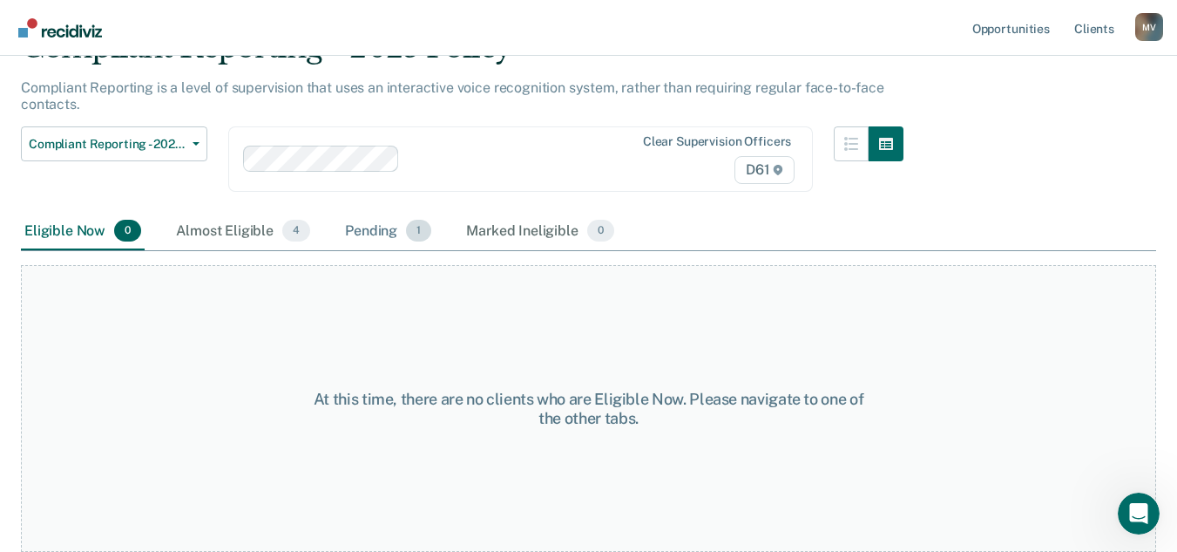
click at [373, 238] on div "Pending 1" at bounding box center [388, 232] width 93 height 38
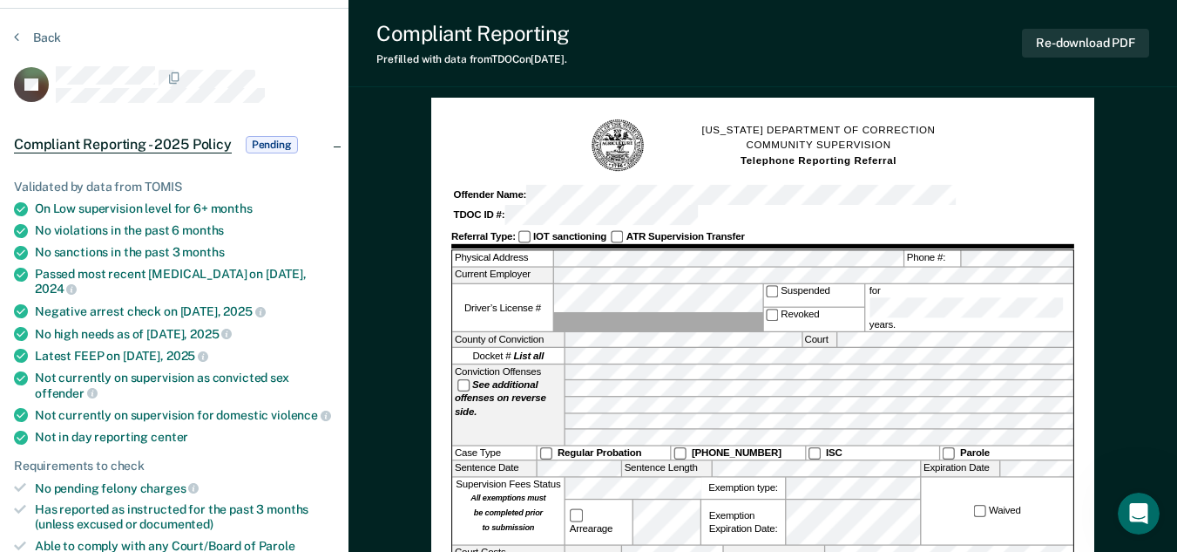
scroll to position [87, 0]
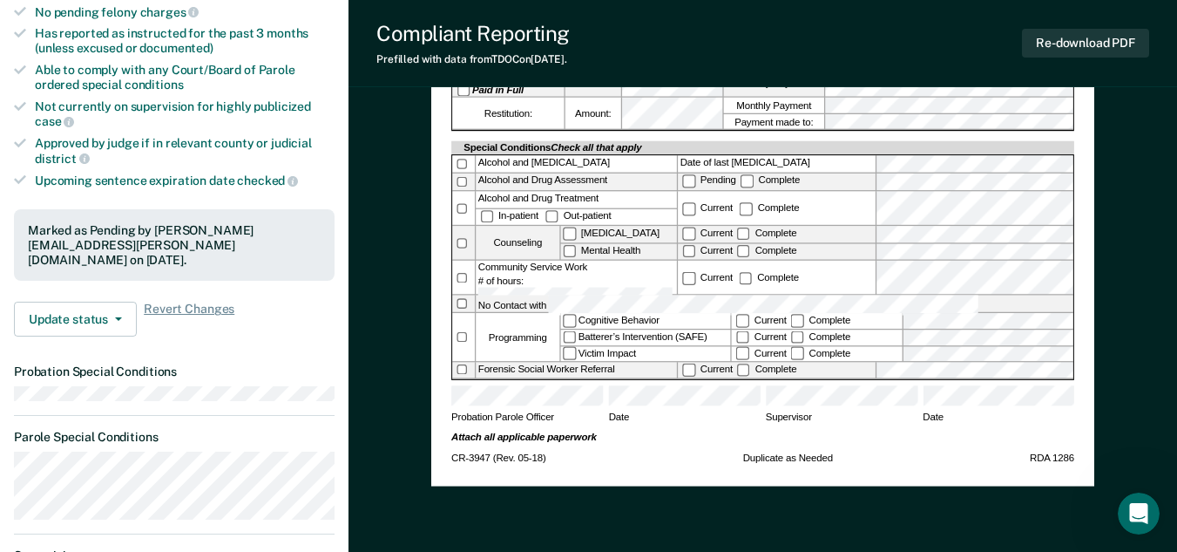
scroll to position [0, 0]
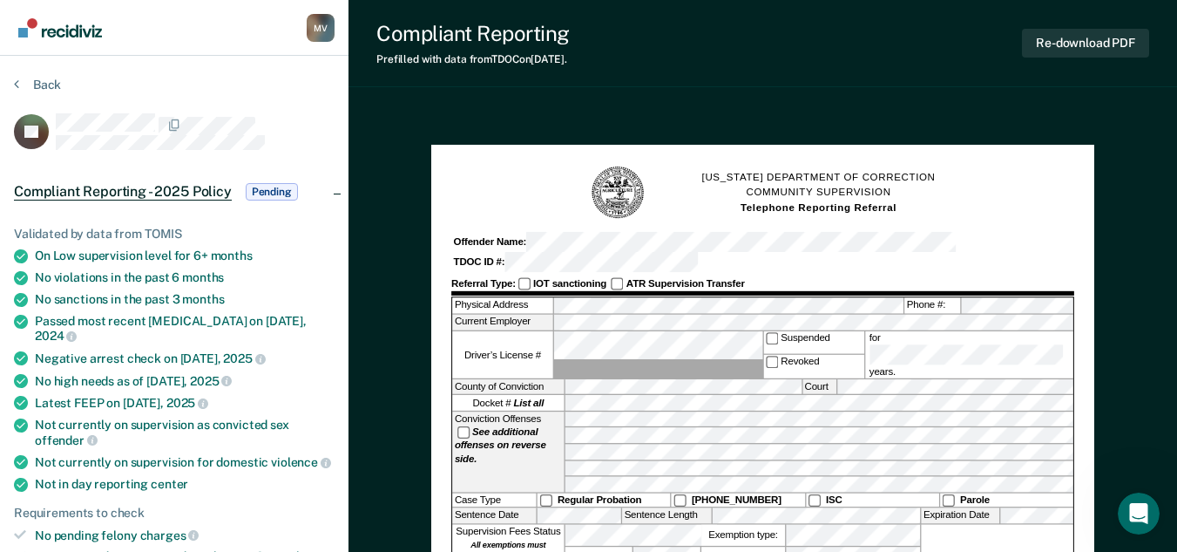
click at [65, 30] on img "Go to Recidiviz Home" at bounding box center [60, 27] width 84 height 19
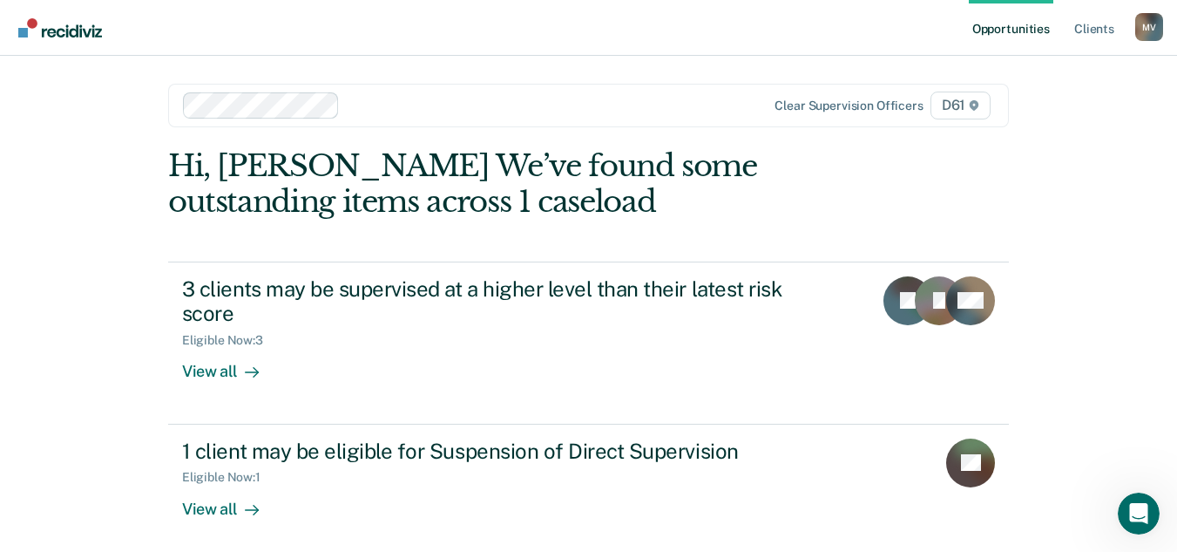
click at [71, 30] on img "Go to Recidiviz Home" at bounding box center [60, 27] width 84 height 19
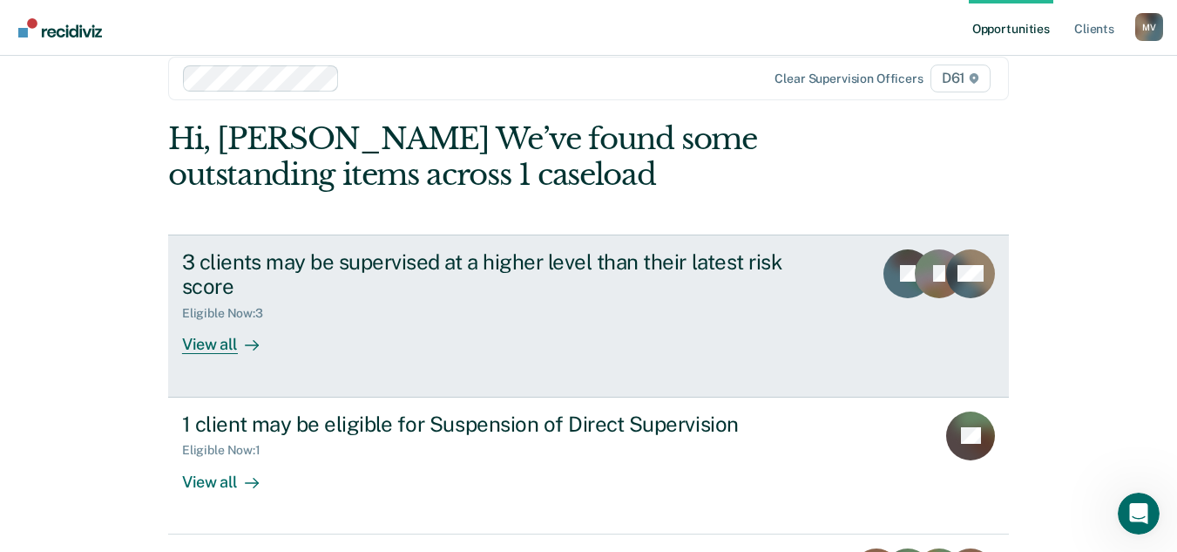
scroll to position [216, 0]
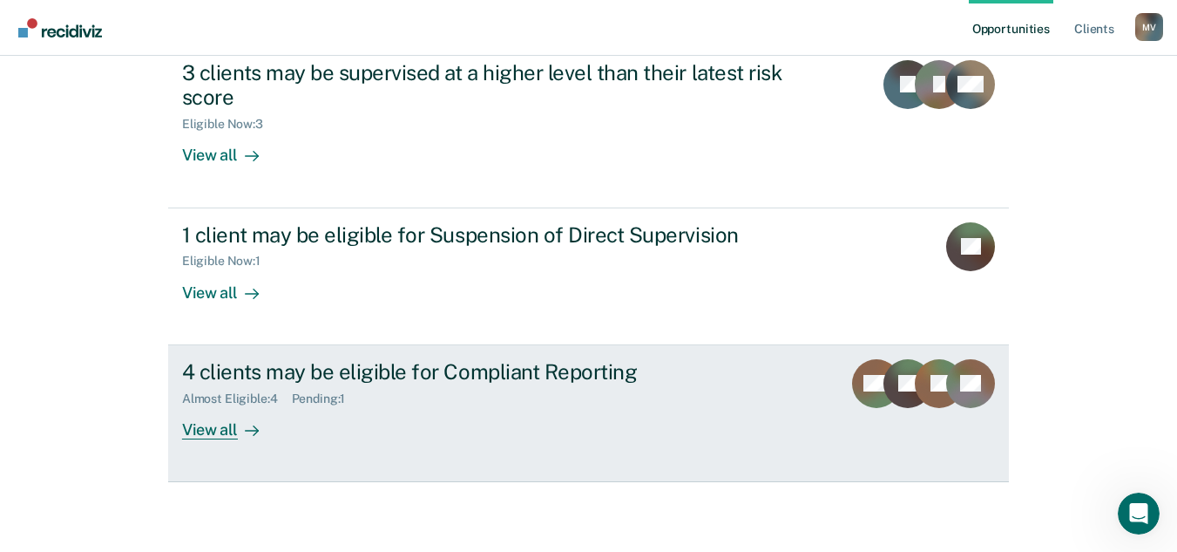
click at [339, 416] on div "4 clients may be eligible for Compliant Reporting Almost Eligible : 4 Pending :…" at bounding box center [509, 399] width 654 height 80
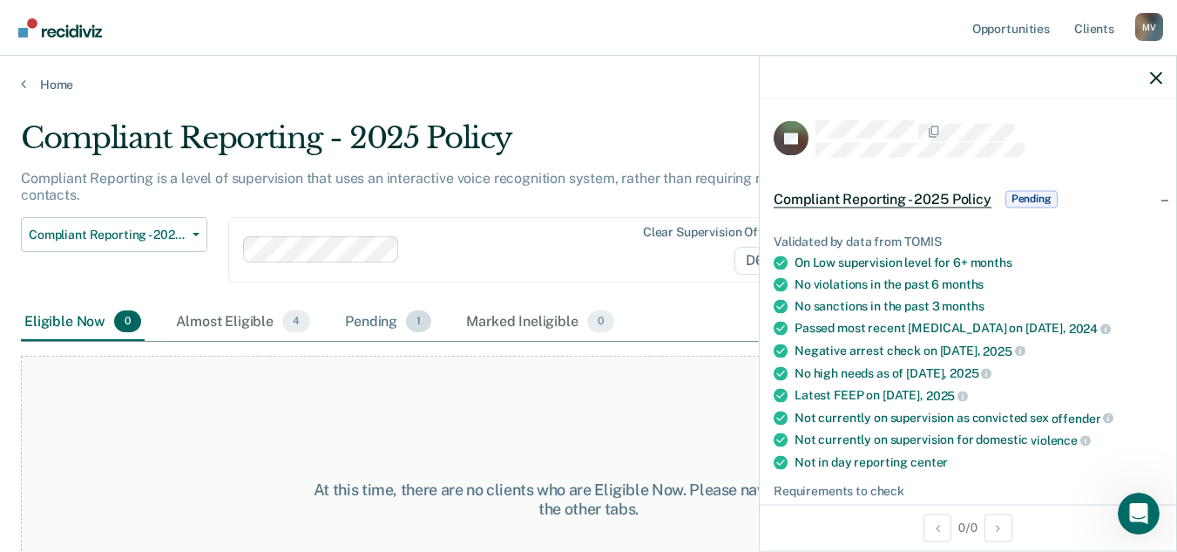
click at [393, 325] on div "Pending 1" at bounding box center [388, 322] width 93 height 38
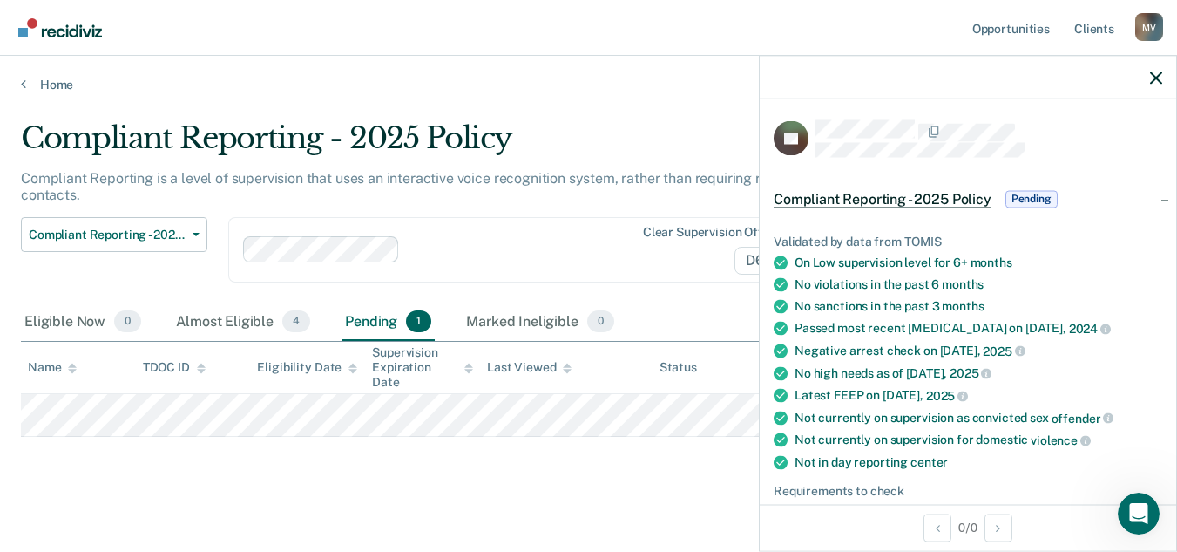
click at [468, 500] on main "Compliant Reporting - 2025 Policy Compliant Reporting is a level of supervision…" at bounding box center [588, 324] width 1177 height 464
click at [1148, 76] on div at bounding box center [968, 78] width 417 height 44
click at [1161, 81] on icon "button" at bounding box center [1156, 77] width 12 height 12
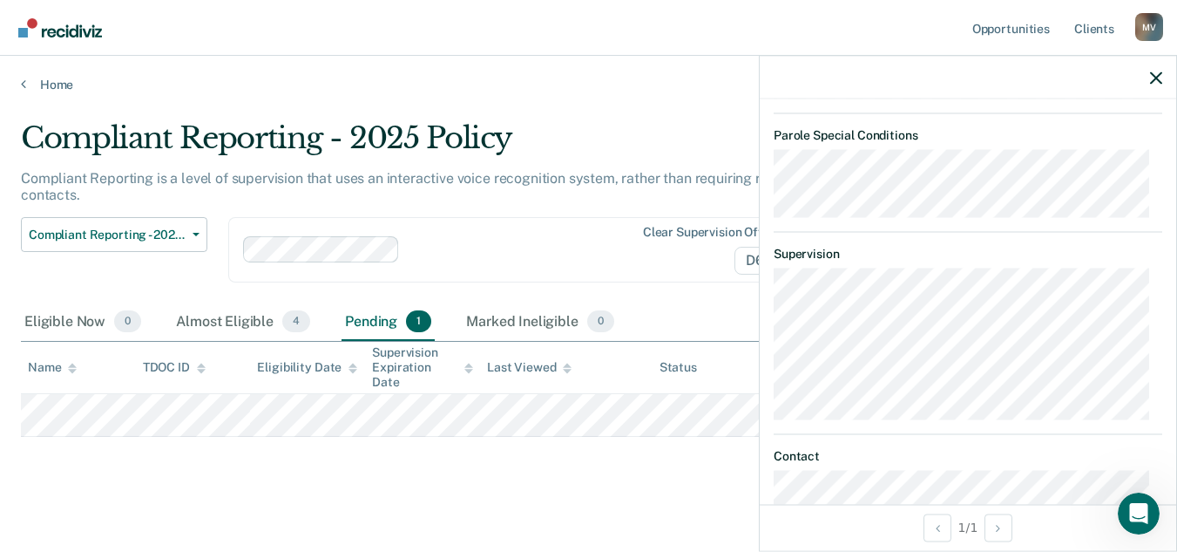
scroll to position [784, 0]
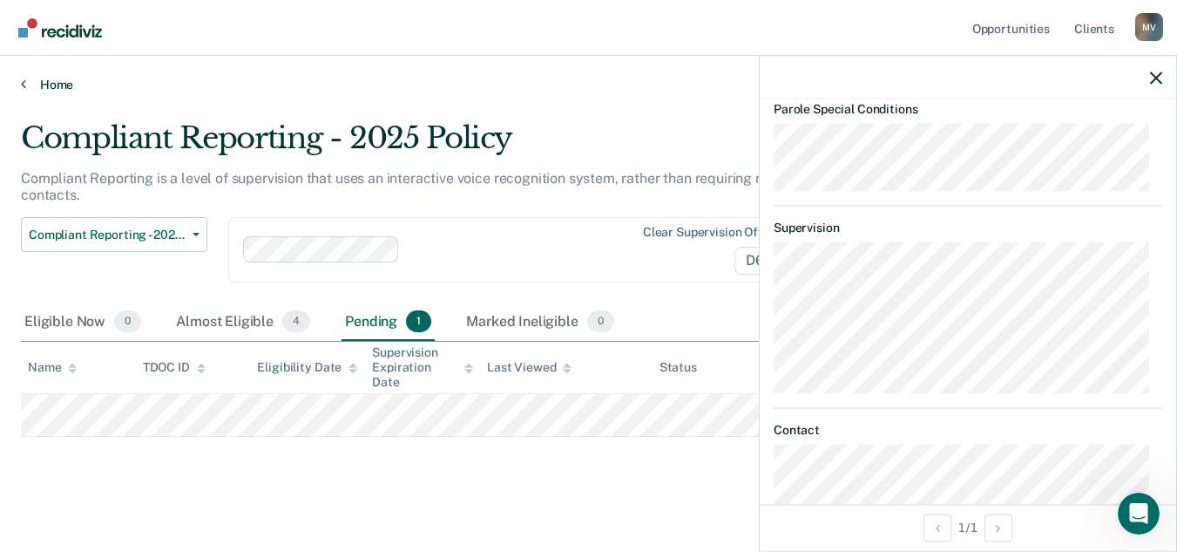
click at [58, 82] on link "Home" at bounding box center [588, 85] width 1135 height 16
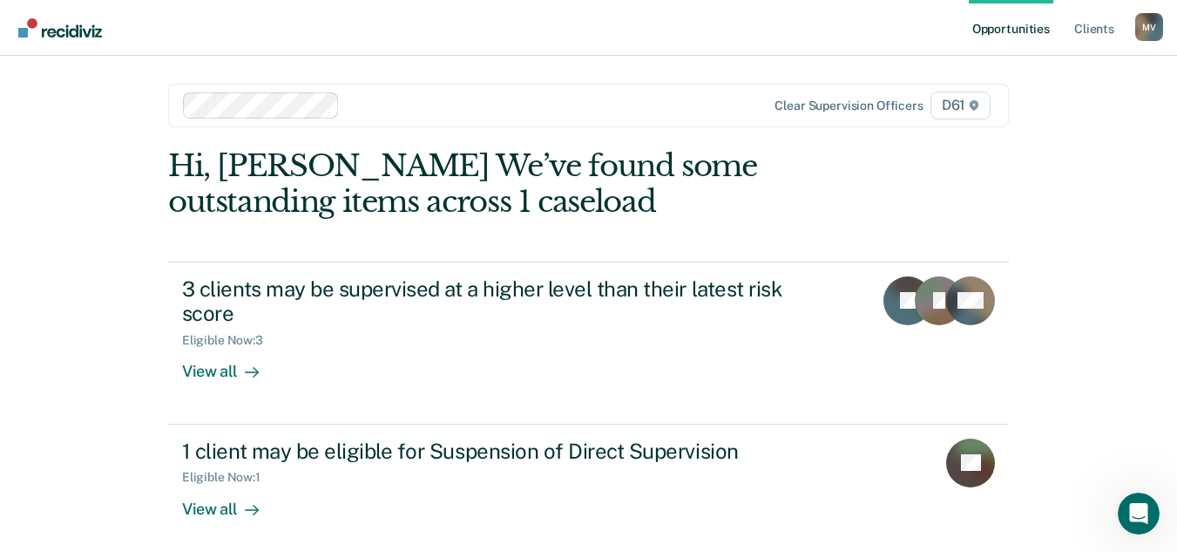
click at [1148, 22] on div "M V" at bounding box center [1149, 27] width 28 height 28
click at [1133, 511] on icon "Open Intercom Messenger" at bounding box center [1136, 511] width 29 height 29
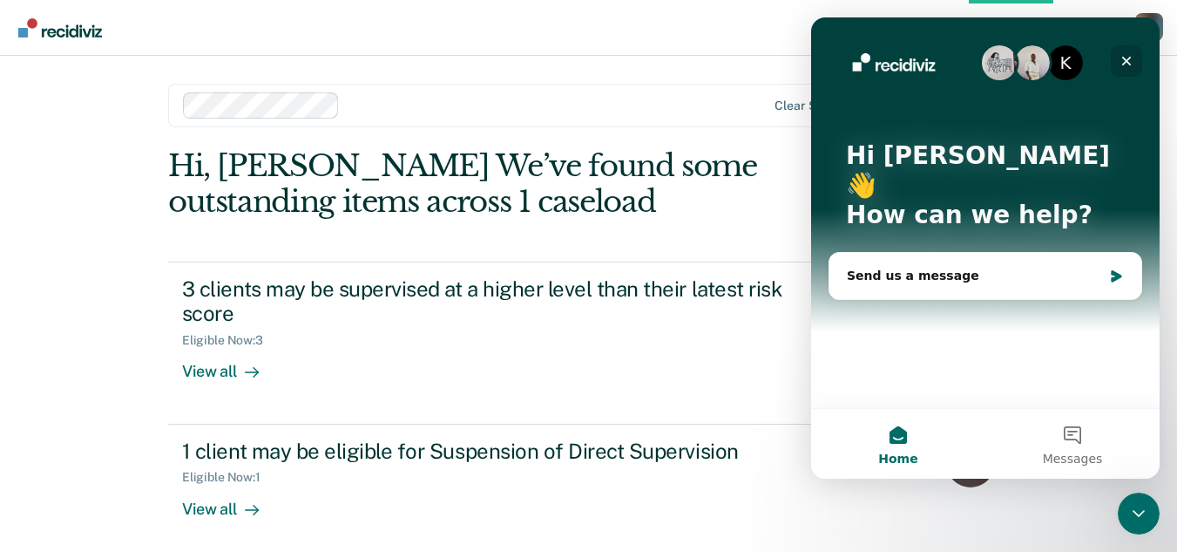
click at [1127, 64] on icon "Close" at bounding box center [1127, 61] width 14 height 14
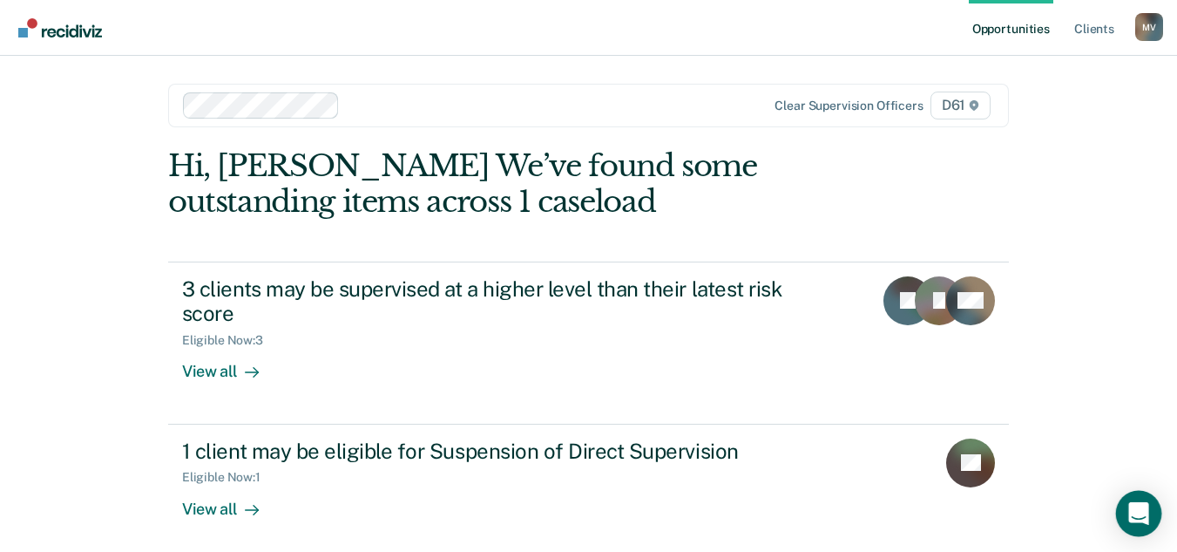
click at [1141, 518] on icon "Open Intercom Messenger" at bounding box center [1139, 513] width 23 height 23
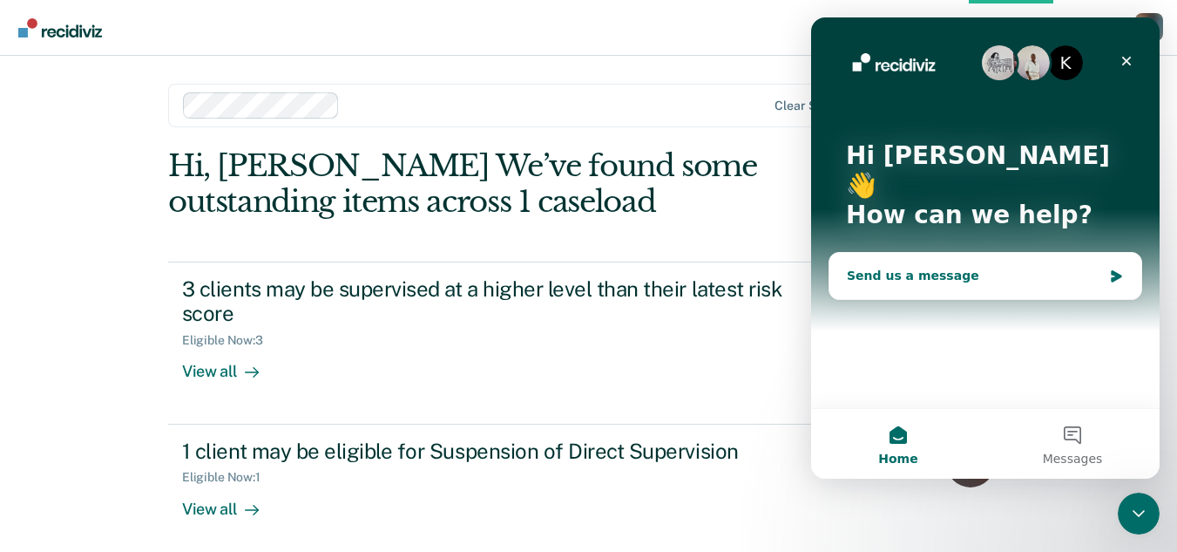
click at [979, 267] on div "Send us a message" at bounding box center [974, 276] width 255 height 18
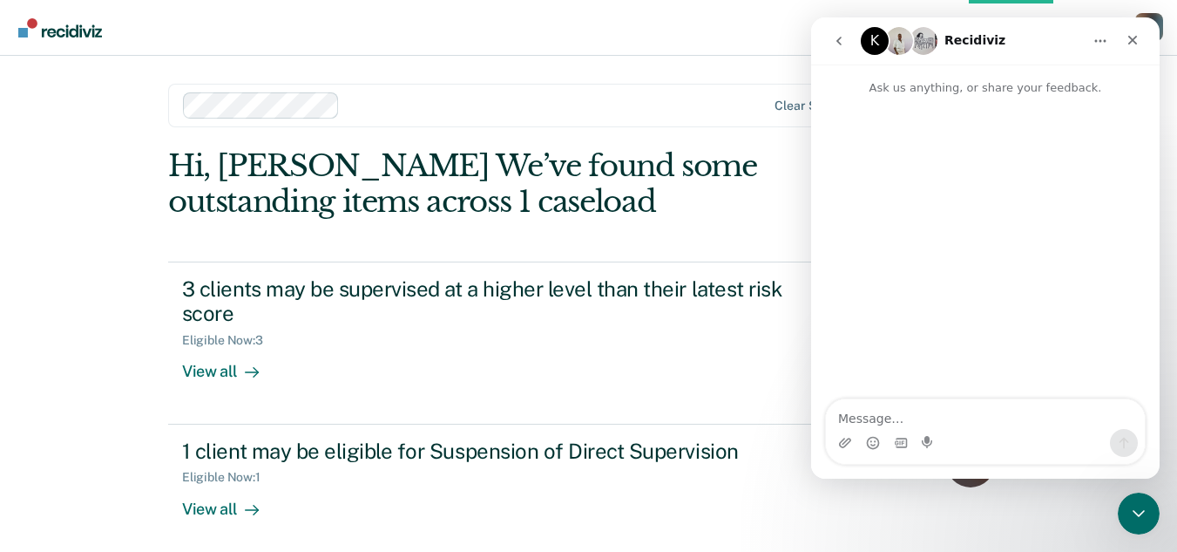
click at [938, 415] on textarea "Message…" at bounding box center [985, 414] width 319 height 30
type textarea "Hi Kim"
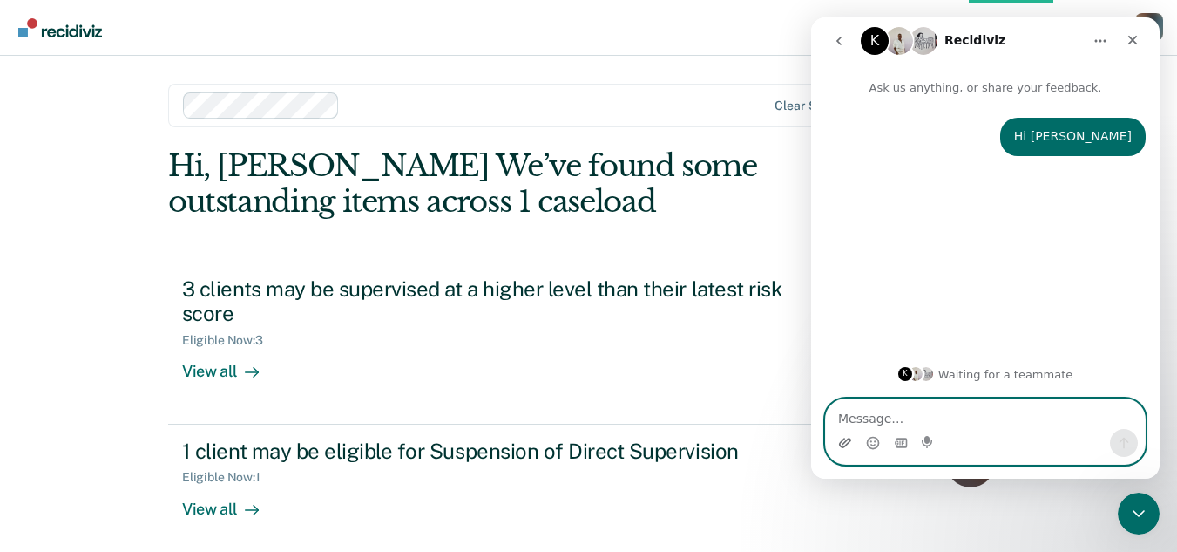
click at [843, 436] on icon "Upload attachment" at bounding box center [845, 443] width 14 height 14
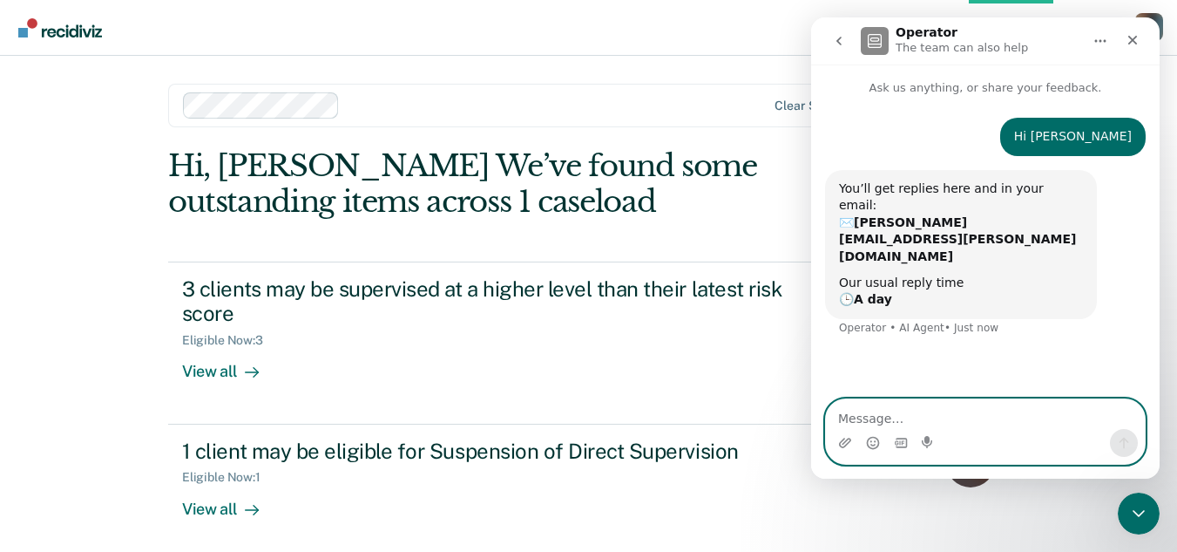
click at [877, 417] on textarea "Message…" at bounding box center [985, 414] width 319 height 30
click at [846, 444] on icon "Upload attachment" at bounding box center [845, 442] width 12 height 10
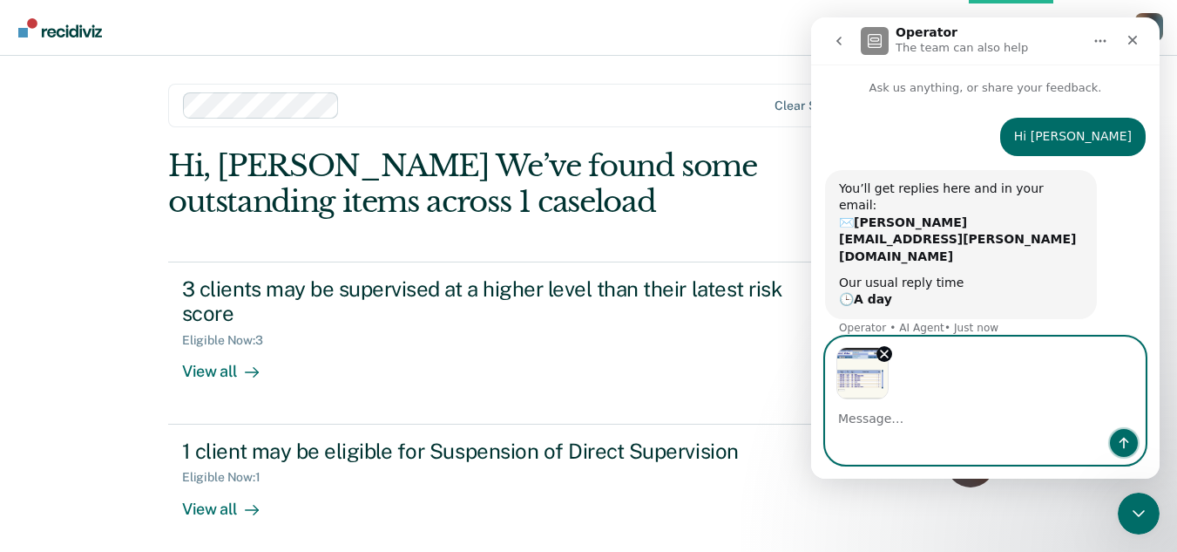
click at [1118, 448] on icon "Send a message…" at bounding box center [1124, 443] width 14 height 14
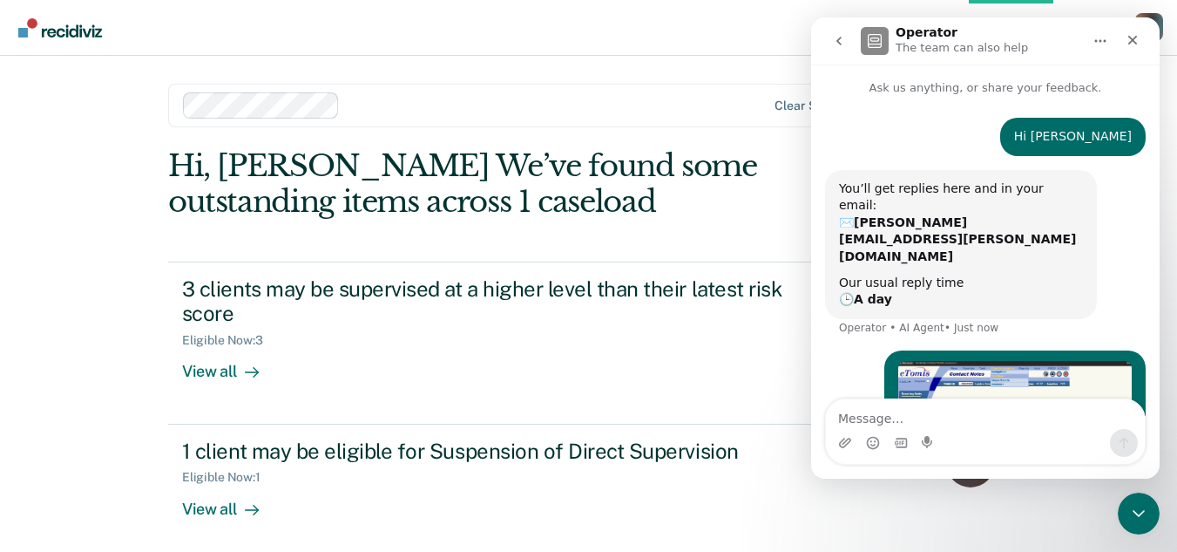
scroll to position [62, 0]
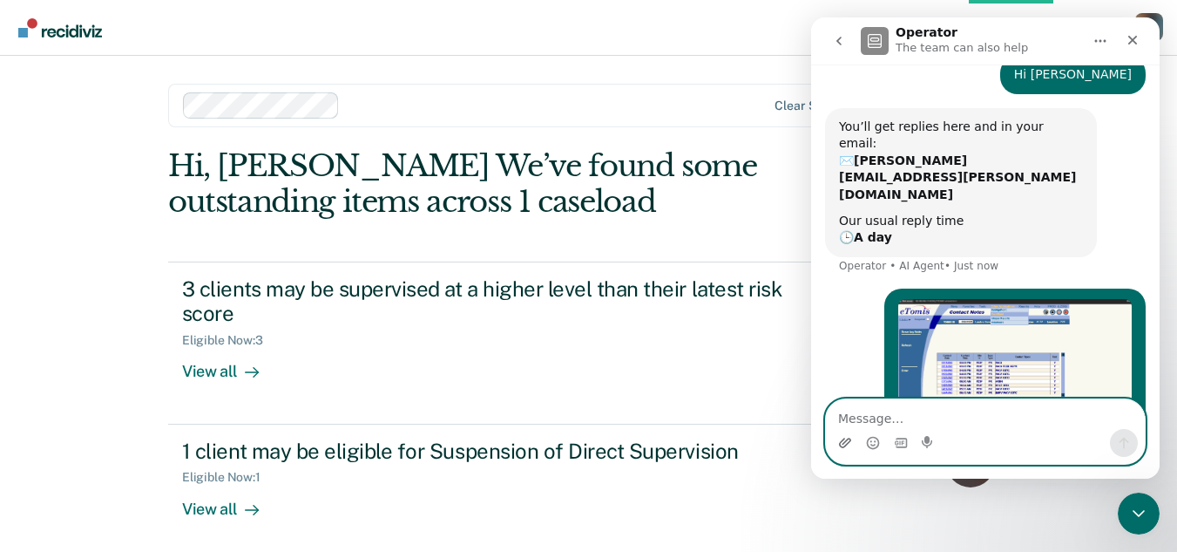
click at [841, 442] on icon "Upload attachment" at bounding box center [845, 442] width 12 height 10
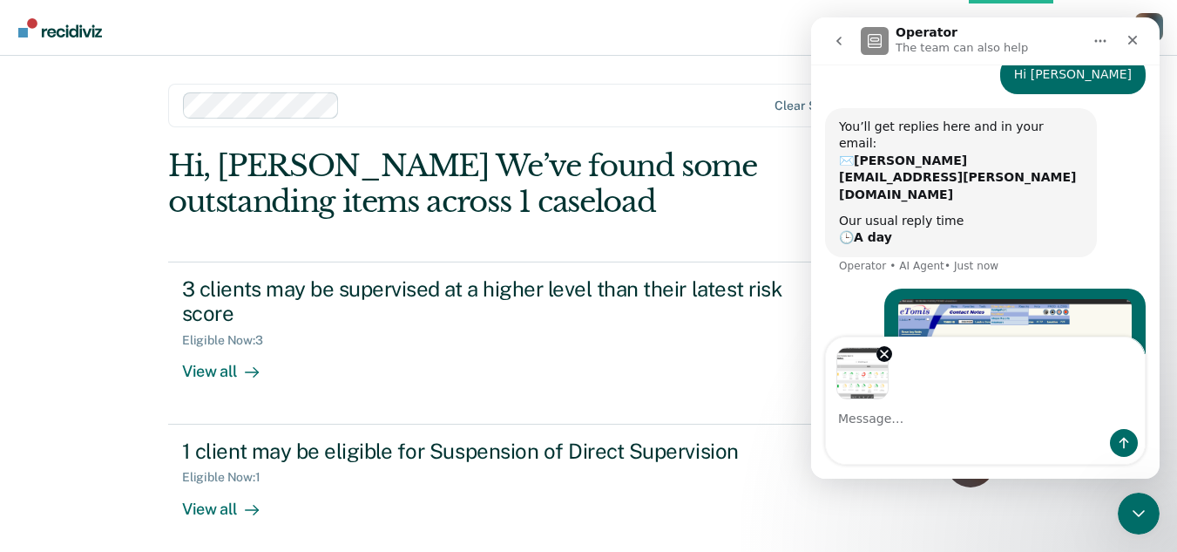
scroll to position [124, 0]
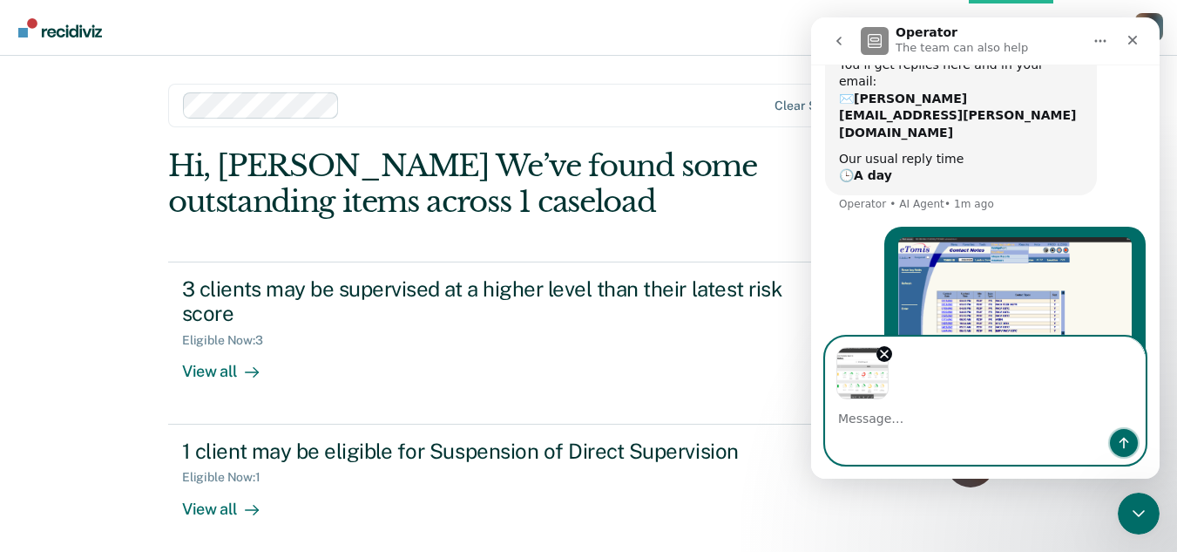
click at [1121, 444] on icon "Send a message…" at bounding box center [1124, 443] width 14 height 14
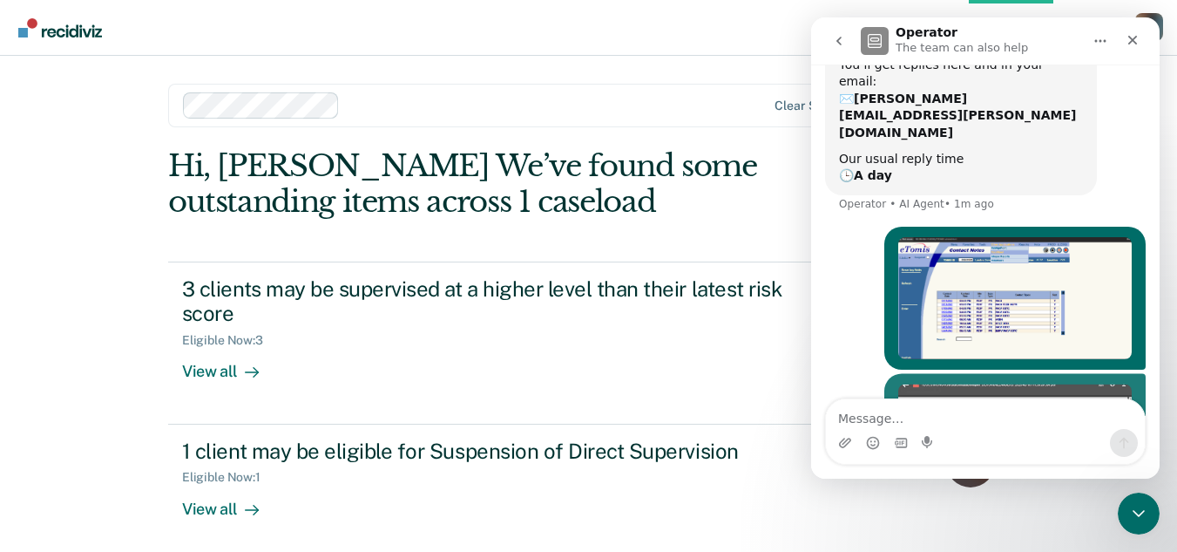
scroll to position [226, 0]
